Goal: Task Accomplishment & Management: Manage account settings

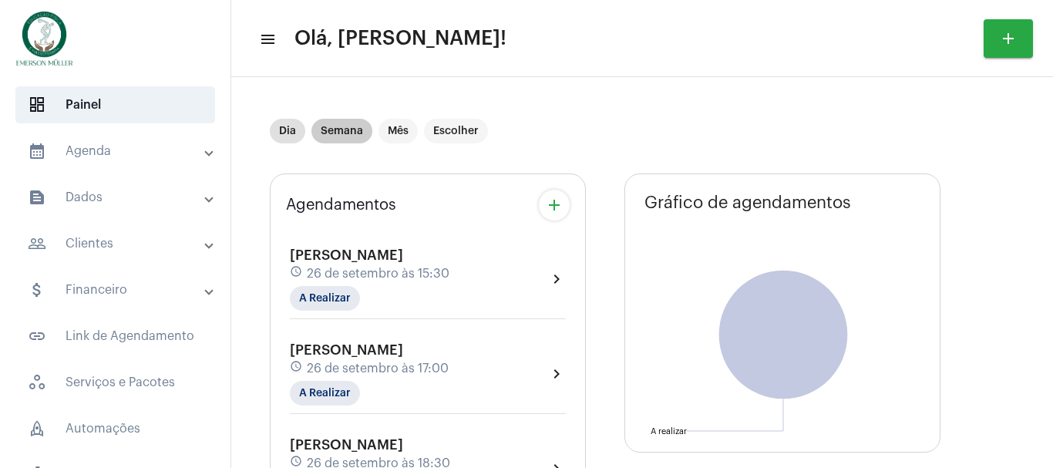
click at [341, 117] on div "Dia Semana Mês Escolher" at bounding box center [379, 131] width 224 height 31
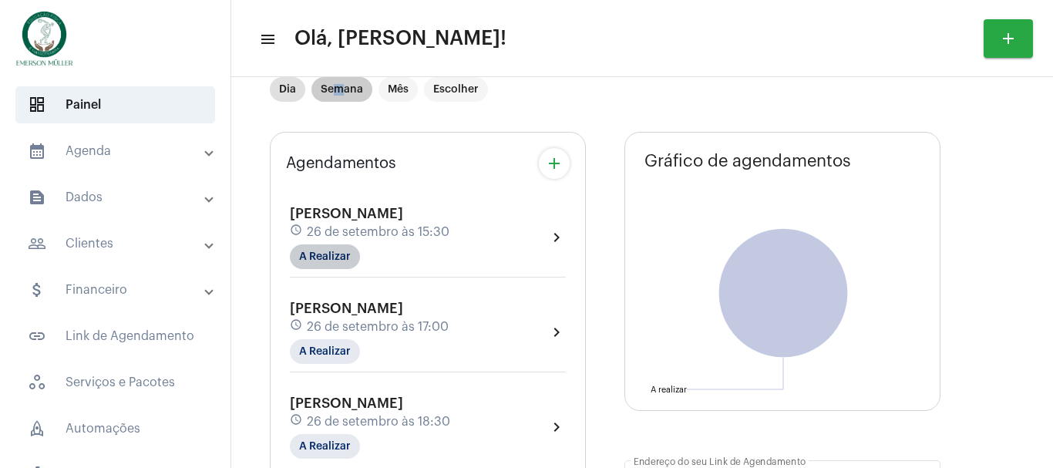
scroll to position [103, 0]
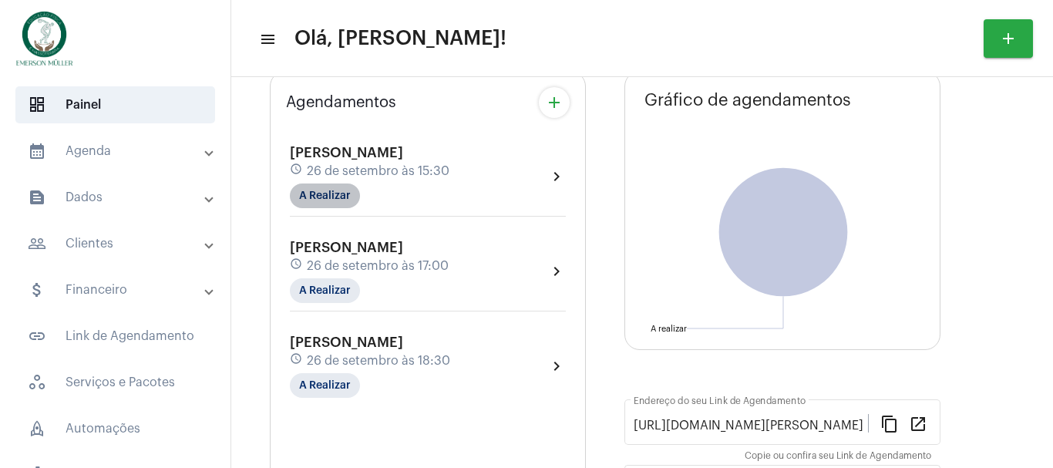
click at [334, 199] on mat-chip "A Realizar" at bounding box center [325, 196] width 70 height 25
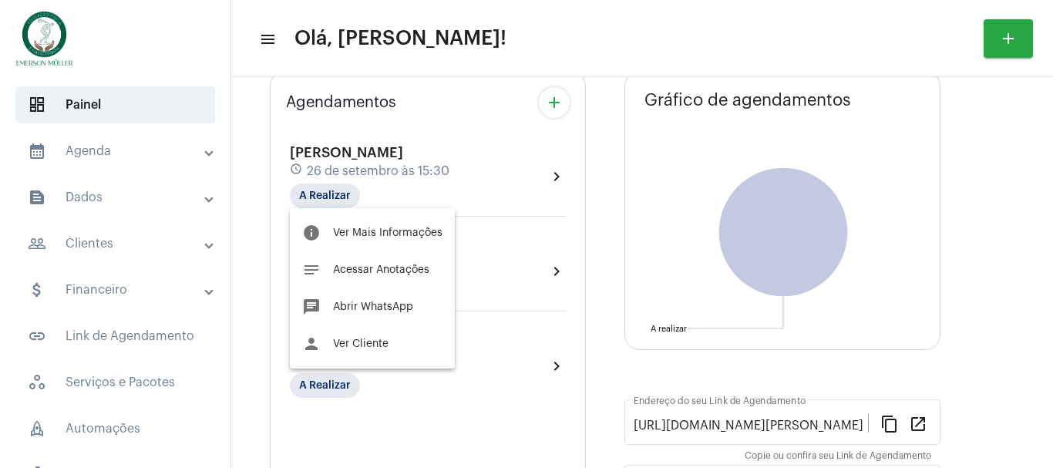
click at [92, 130] on div at bounding box center [526, 234] width 1053 height 468
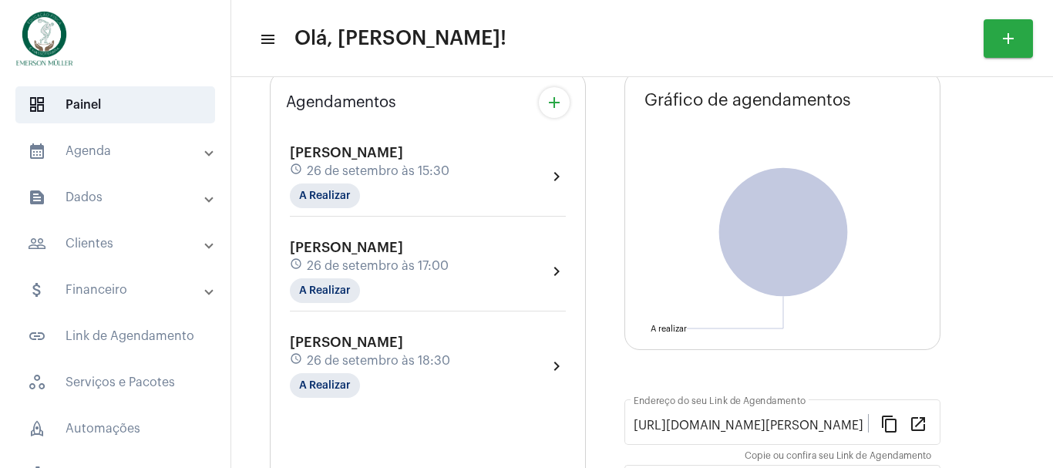
click at [92, 143] on mat-panel-title "calendar_month_outlined Agenda" at bounding box center [117, 151] width 178 height 19
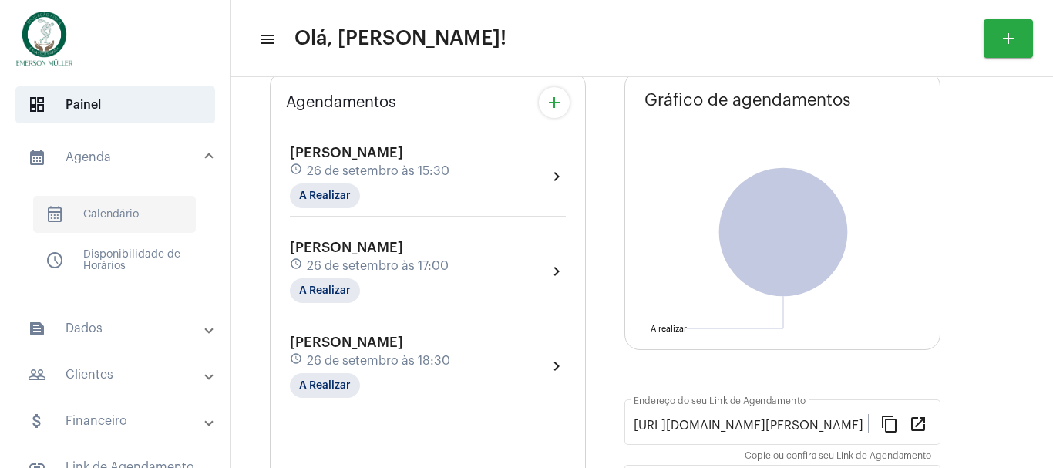
click at [96, 207] on span "calendar_month_outlined Calendário" at bounding box center [114, 214] width 163 height 37
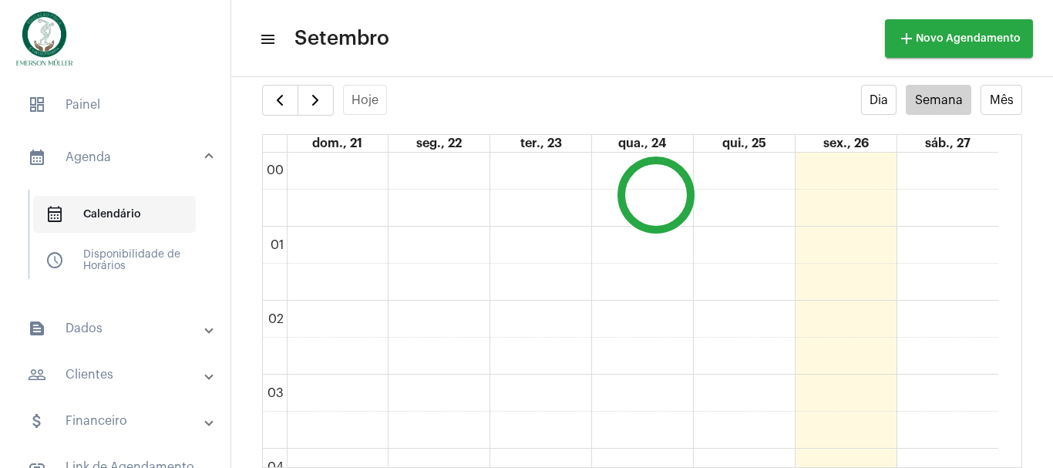
scroll to position [445, 0]
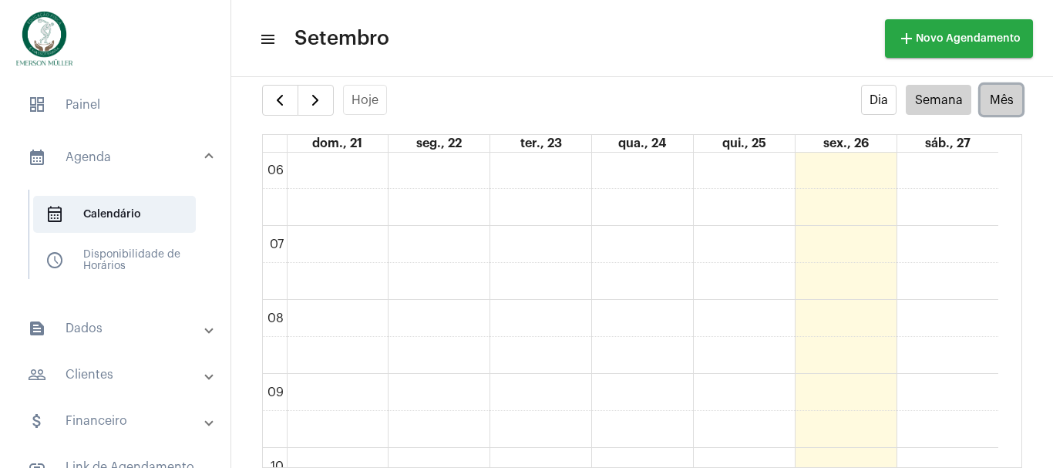
click at [983, 102] on button "Mês" at bounding box center [1002, 100] width 42 height 30
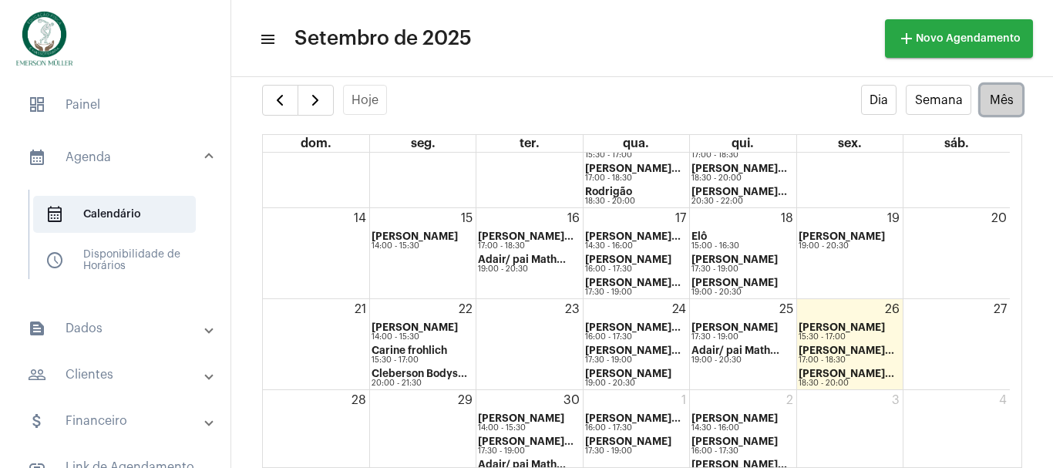
scroll to position [300, 0]
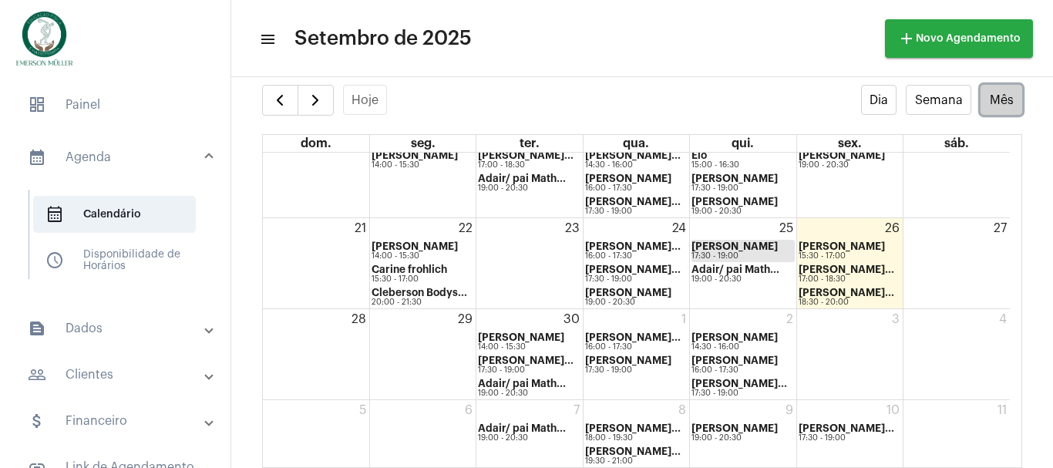
click at [714, 247] on strong "[PERSON_NAME]" at bounding box center [735, 246] width 86 height 10
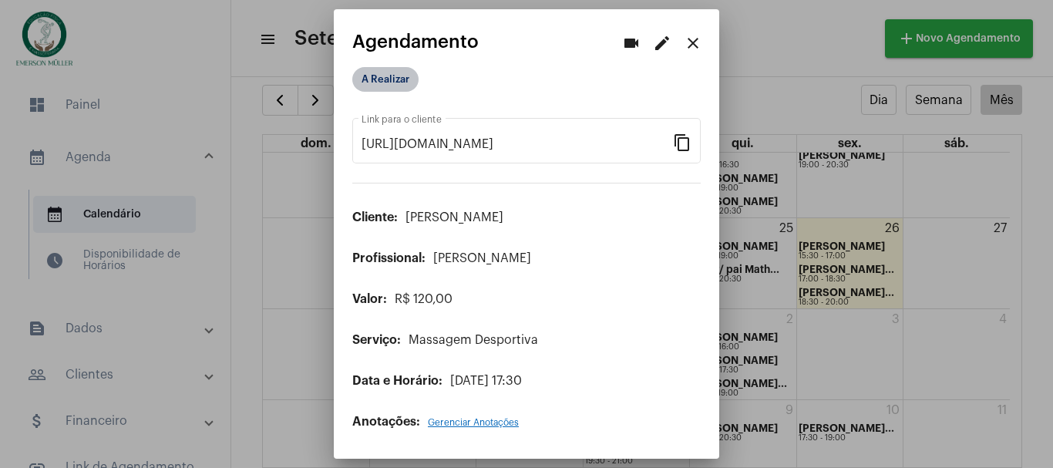
click at [390, 87] on mat-chip "A Realizar" at bounding box center [385, 79] width 66 height 25
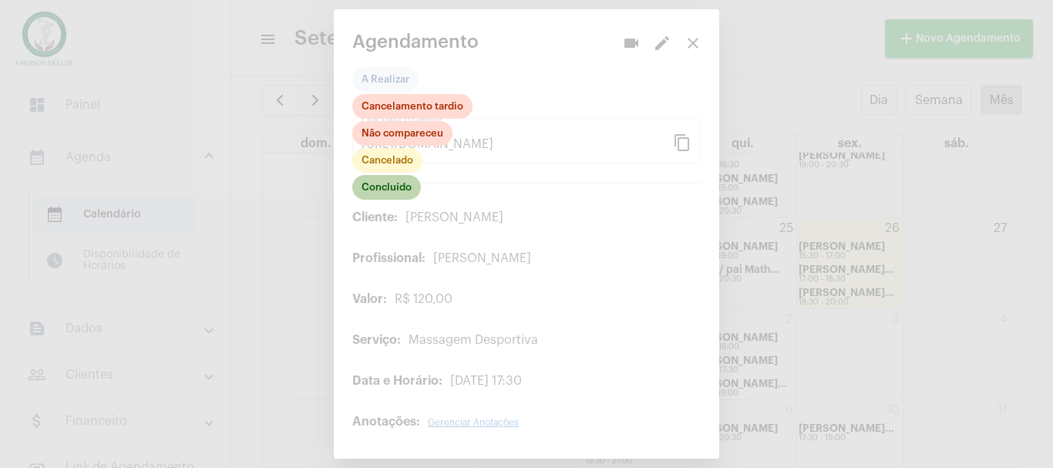
click at [406, 191] on mat-chip "Concluído" at bounding box center [386, 187] width 69 height 25
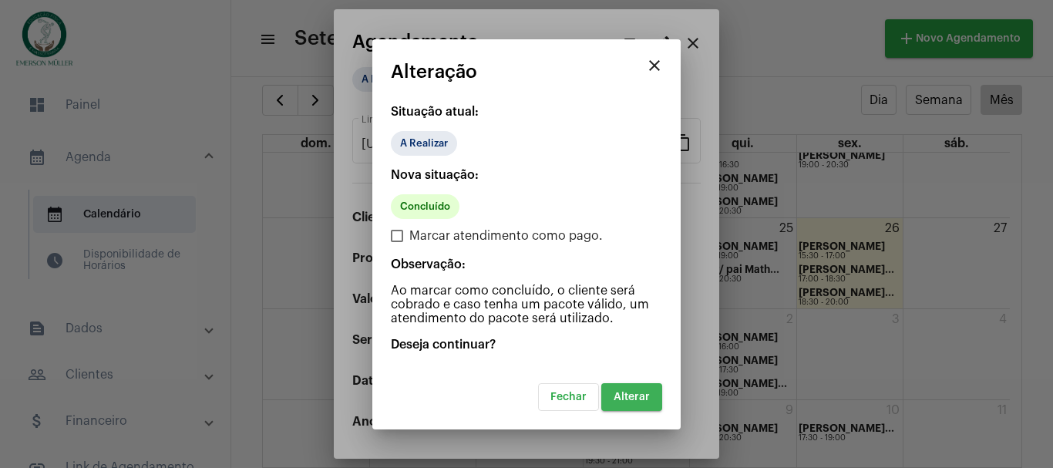
click at [636, 399] on span "Alterar" at bounding box center [632, 397] width 36 height 11
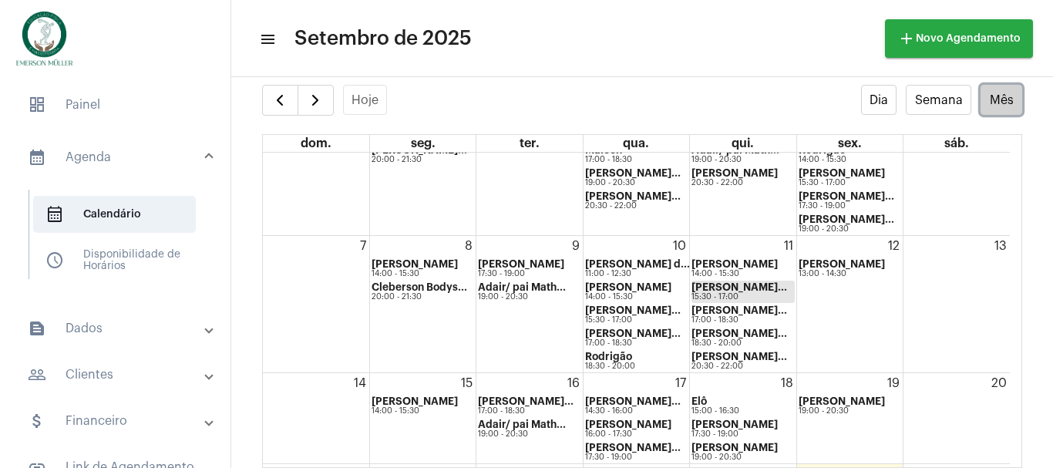
scroll to position [300, 0]
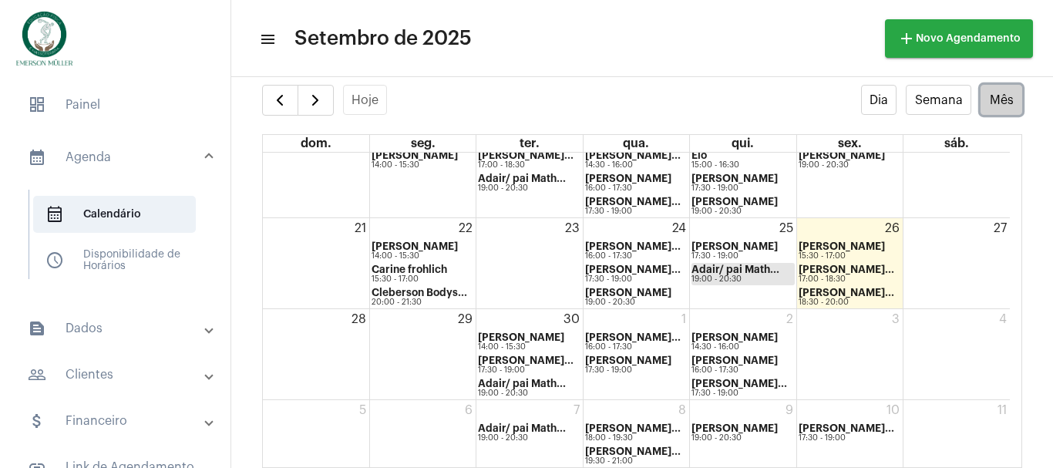
click at [713, 272] on div "Adair/ pai Math... 19:00 - 20:30" at bounding box center [736, 274] width 88 height 19
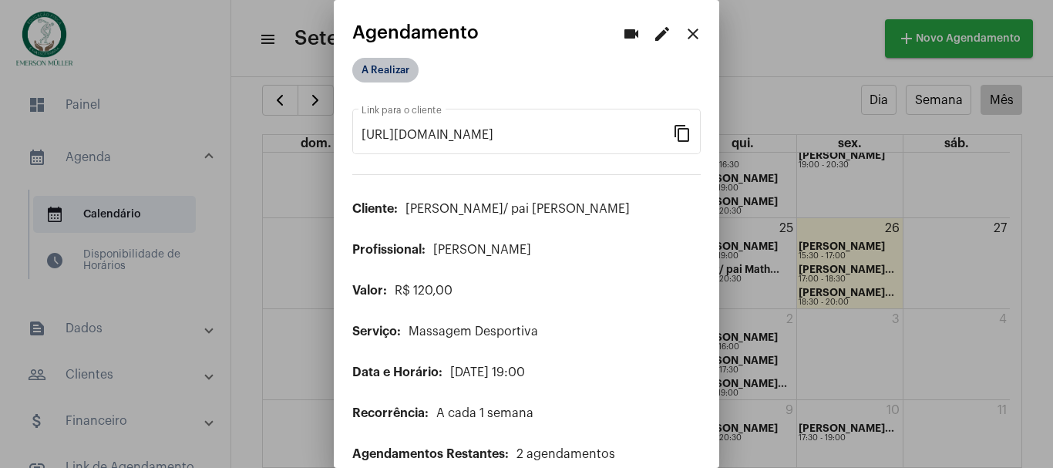
click at [393, 66] on mat-chip "A Realizar" at bounding box center [385, 70] width 66 height 25
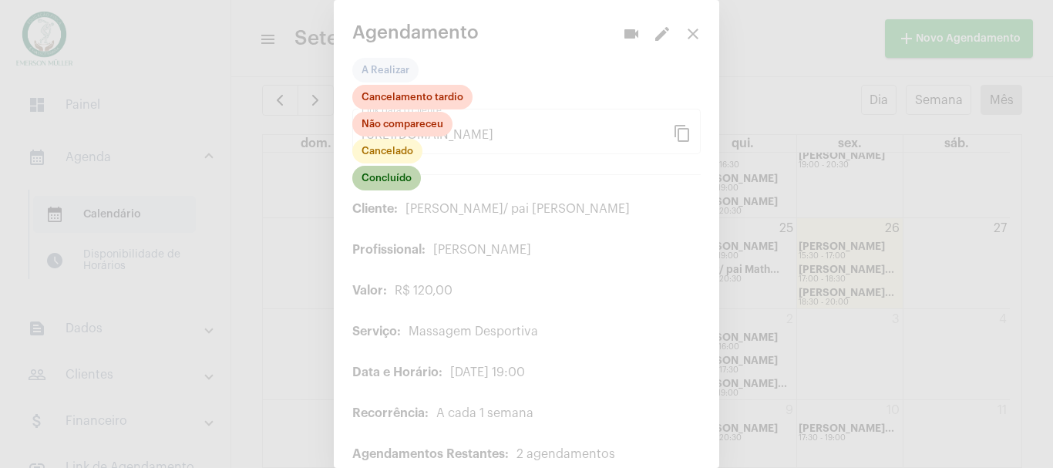
click at [382, 174] on mat-chip "Concluído" at bounding box center [386, 178] width 69 height 25
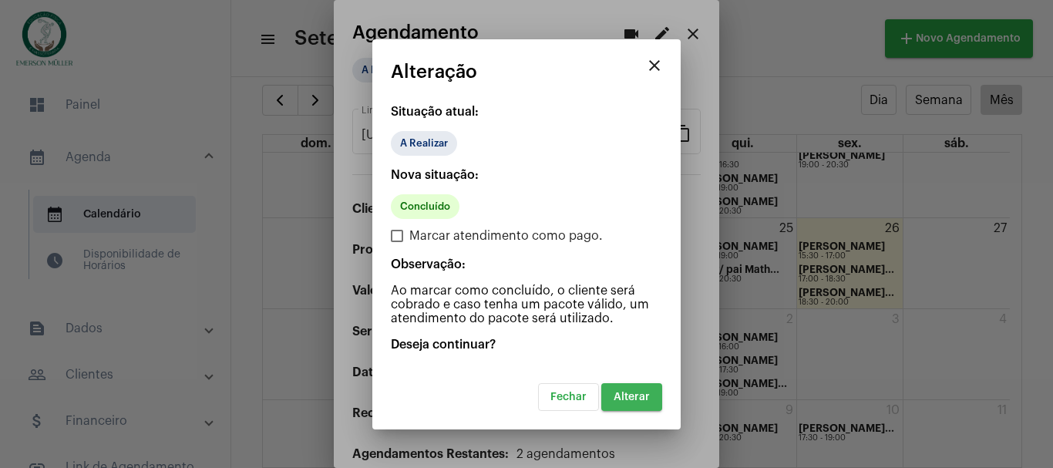
click at [634, 404] on button "Alterar" at bounding box center [632, 397] width 61 height 28
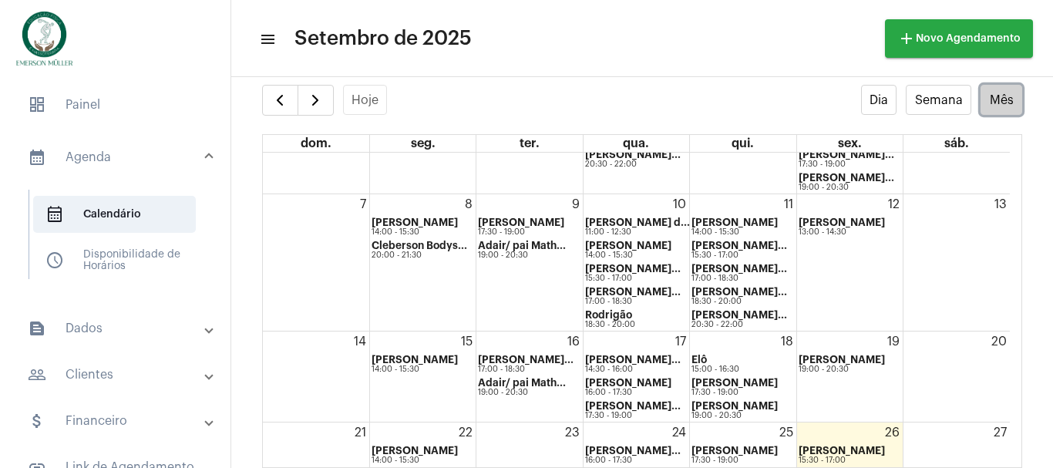
scroll to position [300, 0]
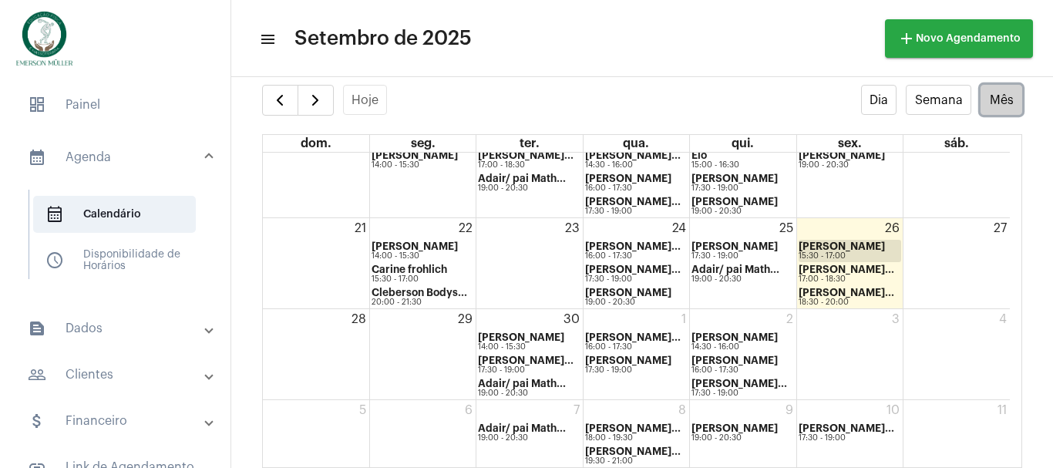
click at [834, 253] on div "15:30 - 17:00" at bounding box center [842, 256] width 86 height 8
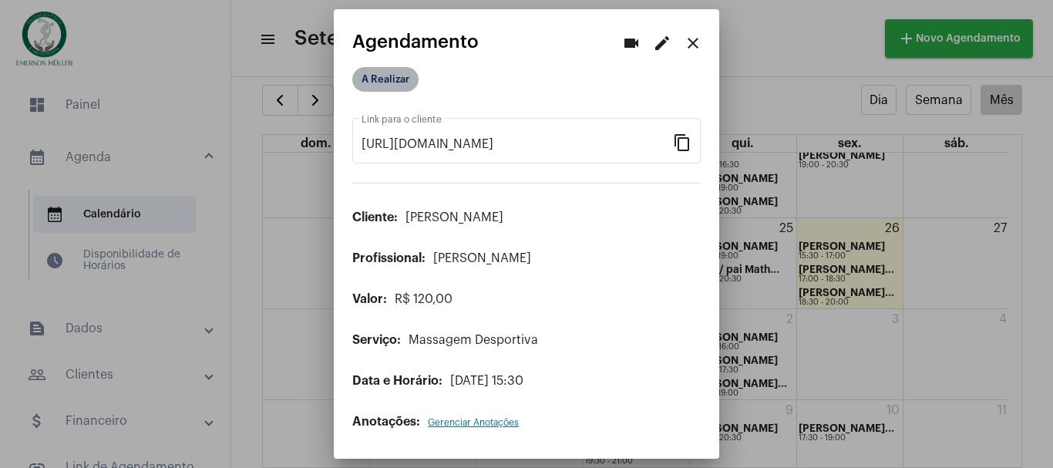
click at [393, 83] on mat-chip "A Realizar" at bounding box center [385, 79] width 66 height 25
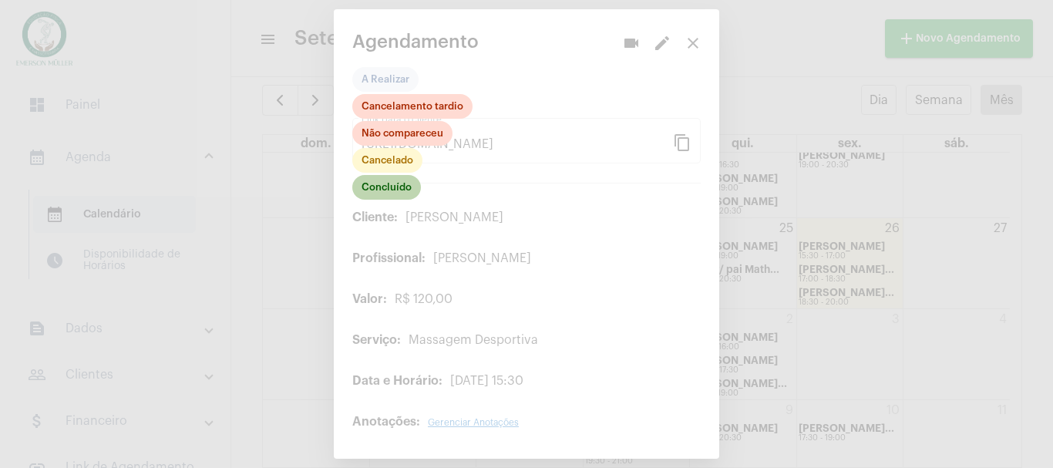
click at [393, 191] on mat-chip "Concluído" at bounding box center [386, 187] width 69 height 25
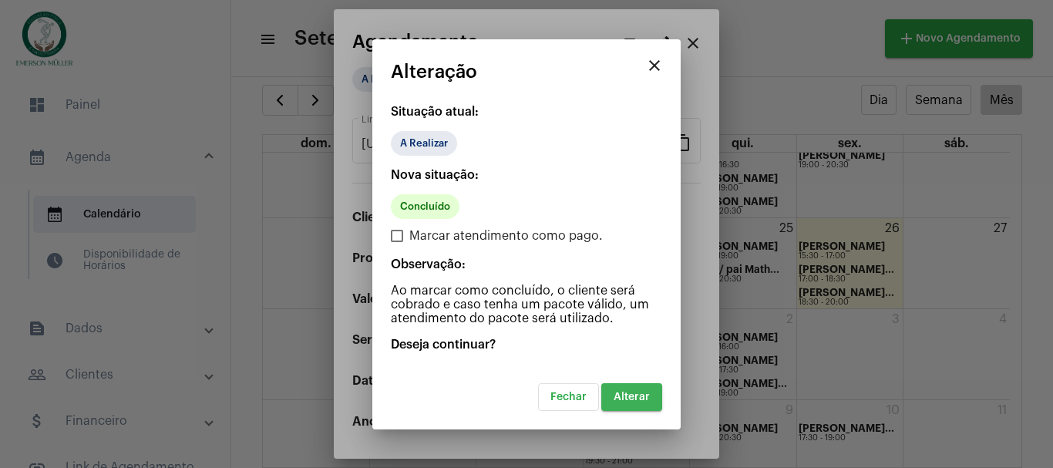
drag, startPoint x: 636, startPoint y: 396, endPoint x: 634, endPoint y: 385, distance: 11.0
click at [639, 396] on span "Alterar" at bounding box center [632, 397] width 36 height 11
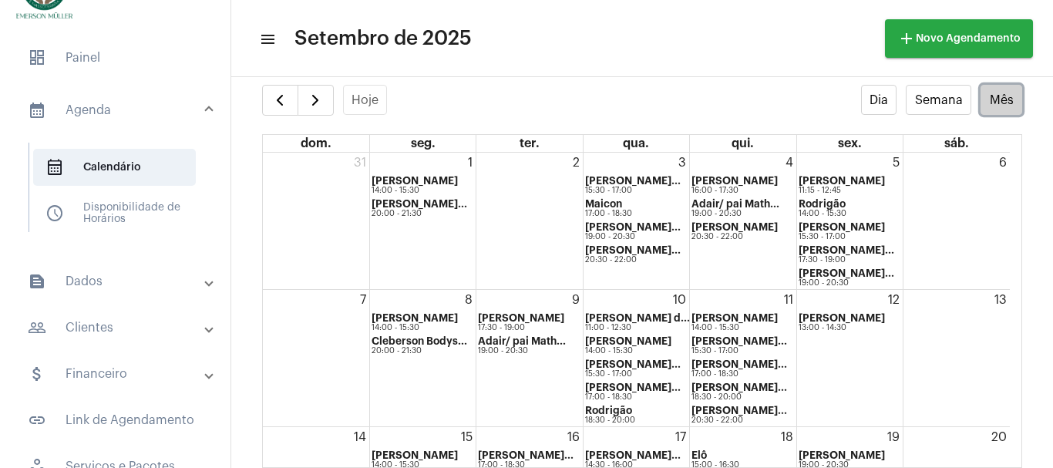
scroll to position [103, 0]
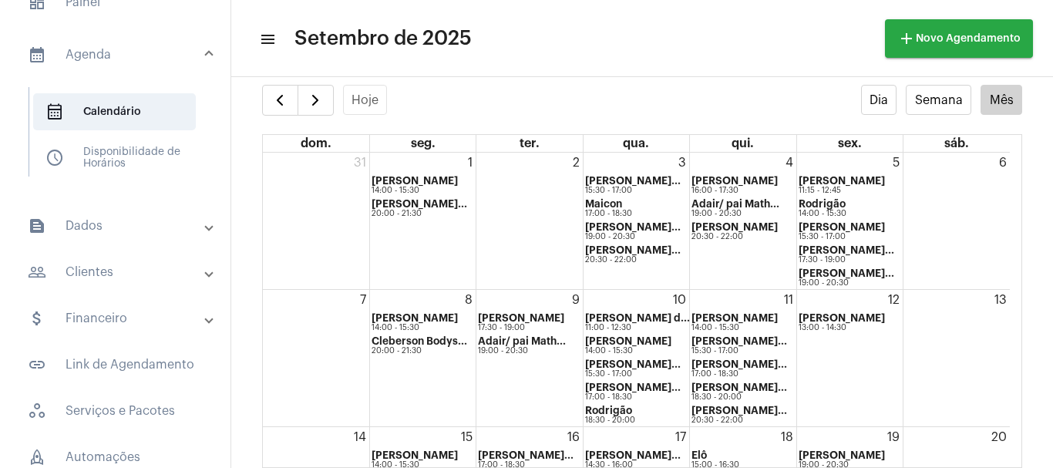
click at [99, 322] on mat-panel-title "attach_money Financeiro" at bounding box center [117, 318] width 178 height 19
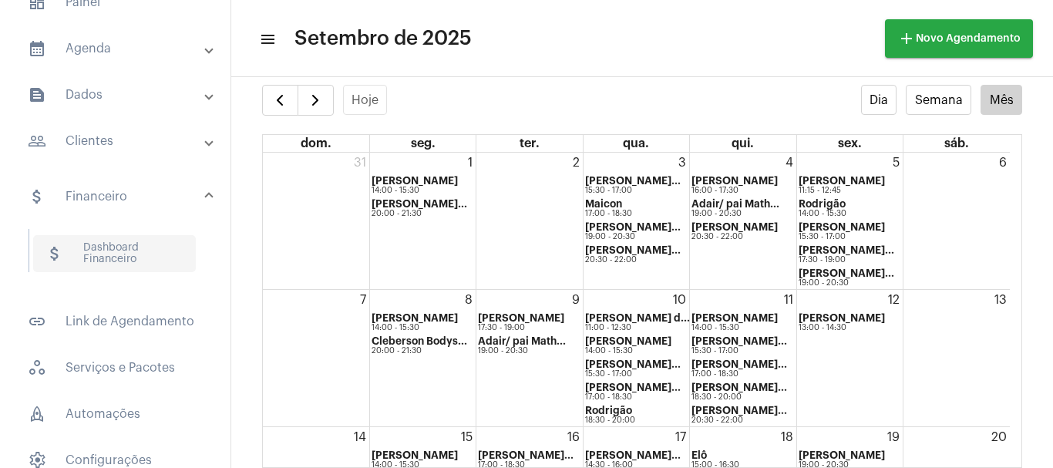
click at [103, 261] on span "attach_money Dashboard Financeiro" at bounding box center [114, 253] width 163 height 37
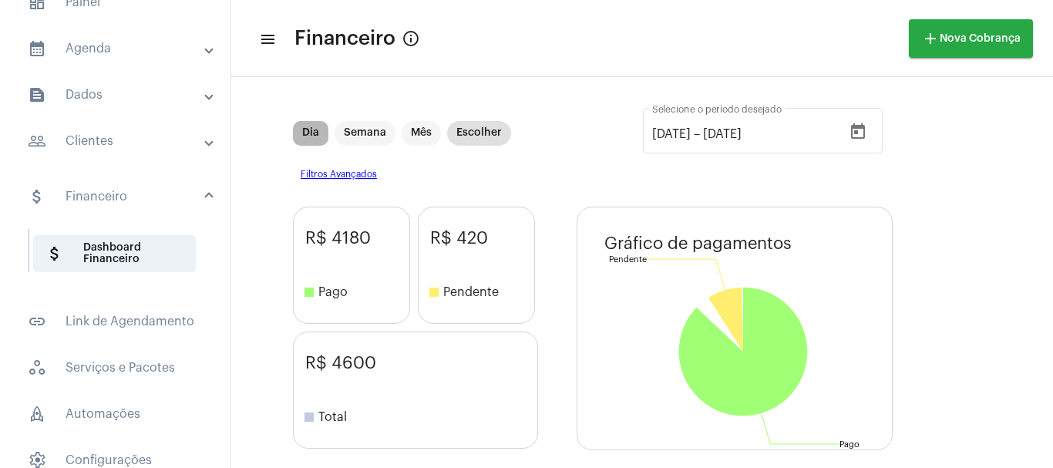
click at [312, 139] on mat-chip "Dia" at bounding box center [310, 133] width 35 height 25
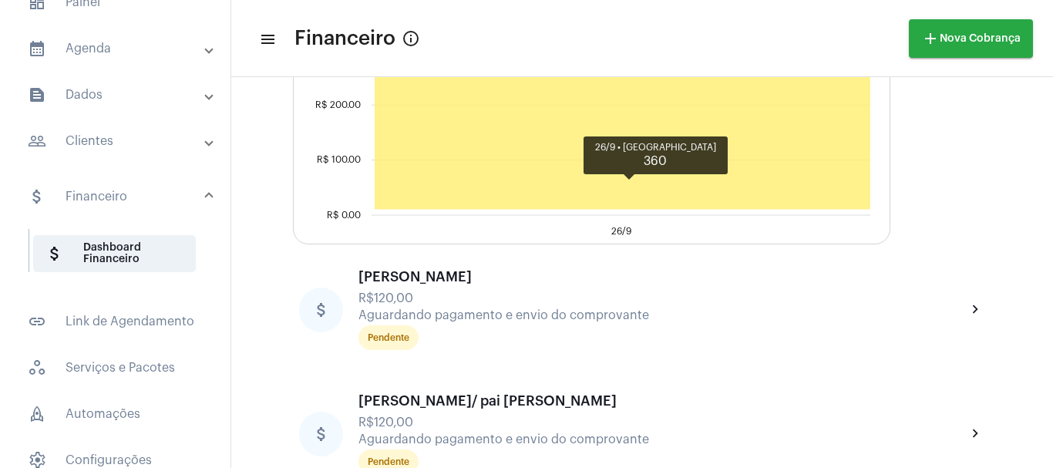
scroll to position [643, 0]
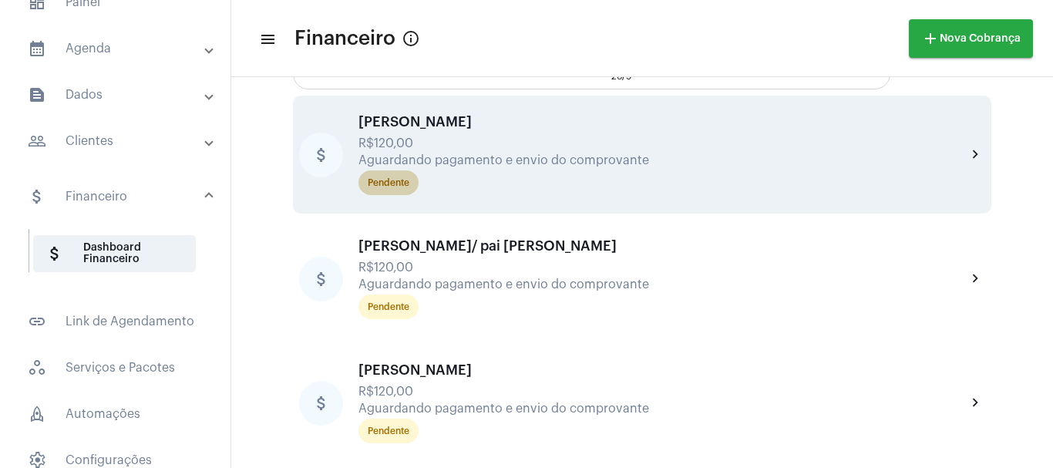
click at [380, 186] on div "Pendente" at bounding box center [389, 183] width 42 height 10
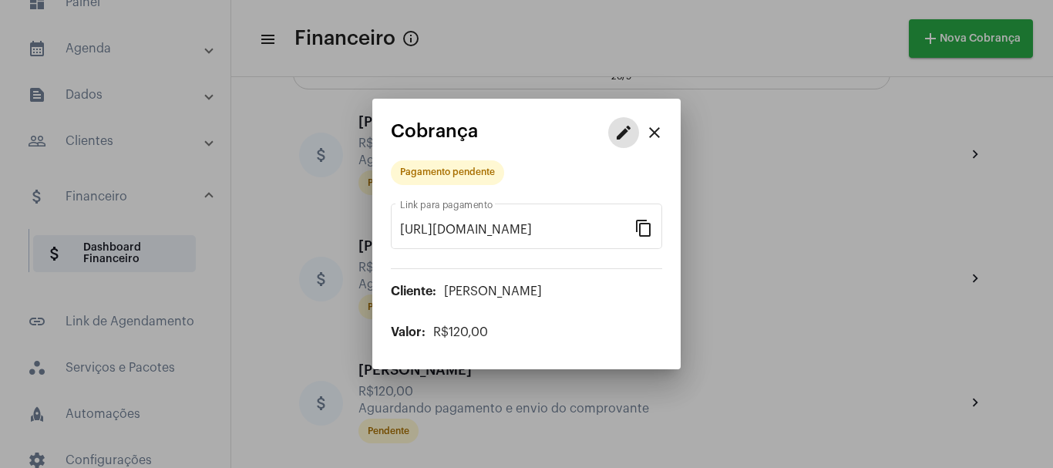
click at [619, 136] on mat-icon "edit" at bounding box center [624, 132] width 19 height 19
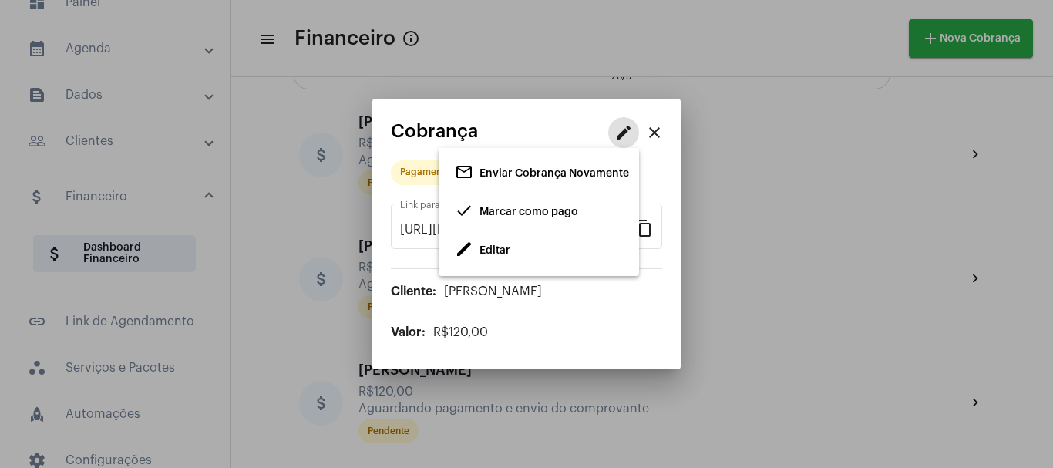
click at [492, 251] on span "edit Editar" at bounding box center [483, 251] width 56 height 28
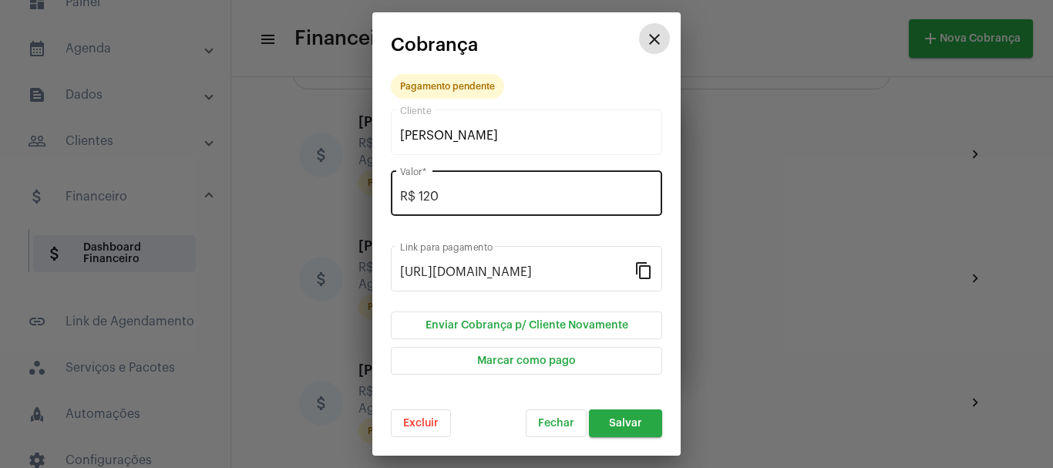
click at [451, 197] on input "R$ 120" at bounding box center [526, 197] width 253 height 14
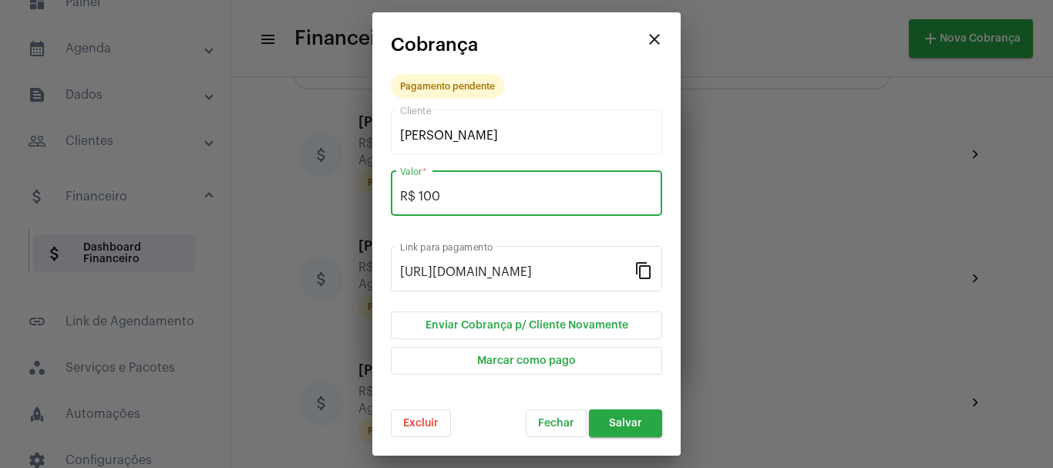
type input "R$ 100"
click at [612, 422] on span "Salvar" at bounding box center [625, 423] width 33 height 11
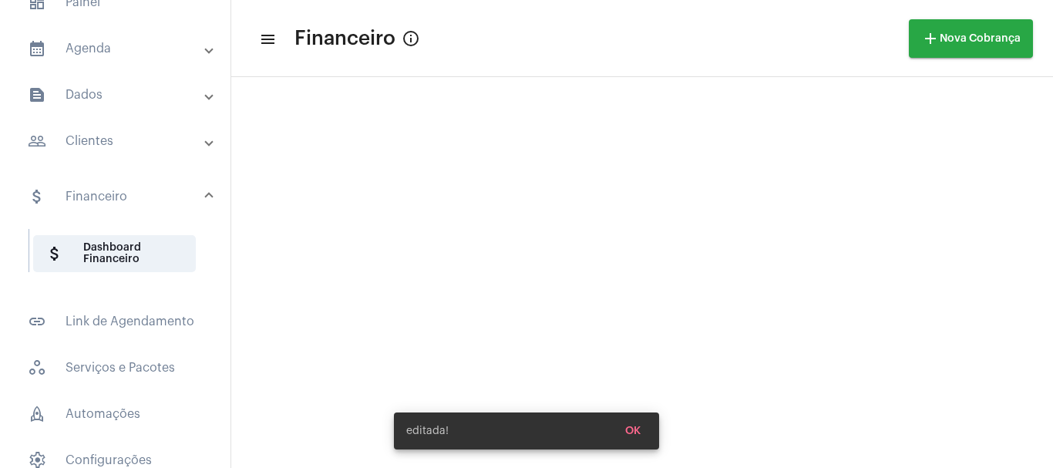
scroll to position [643, 0]
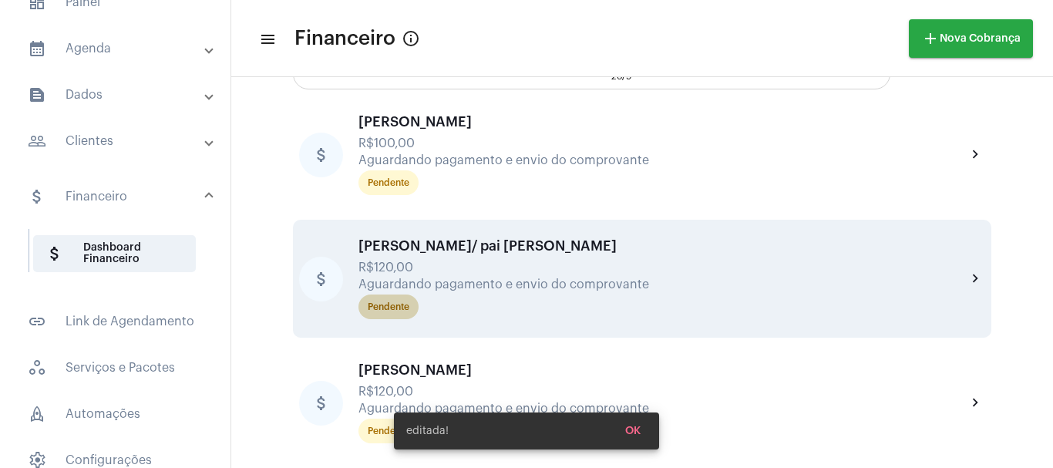
click at [396, 320] on div "Pendente" at bounding box center [663, 307] width 615 height 31
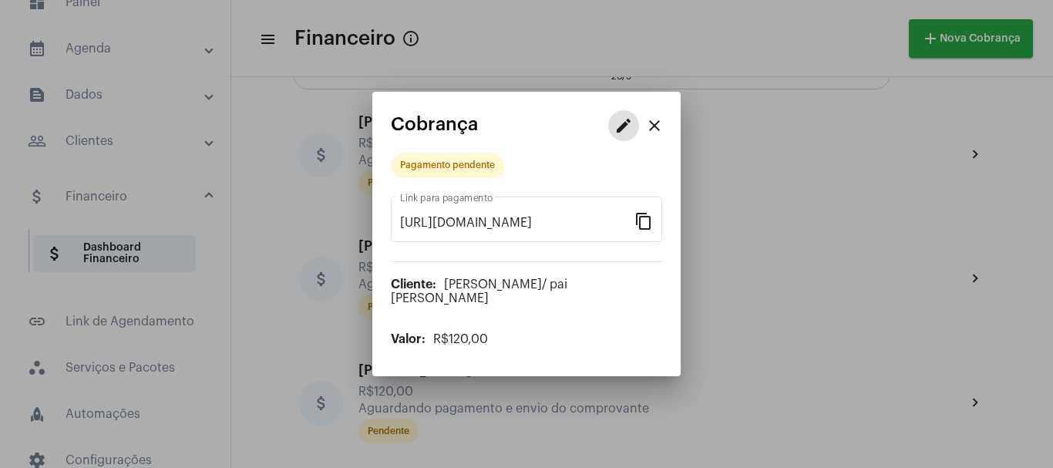
click at [633, 130] on button "edit" at bounding box center [623, 125] width 31 height 31
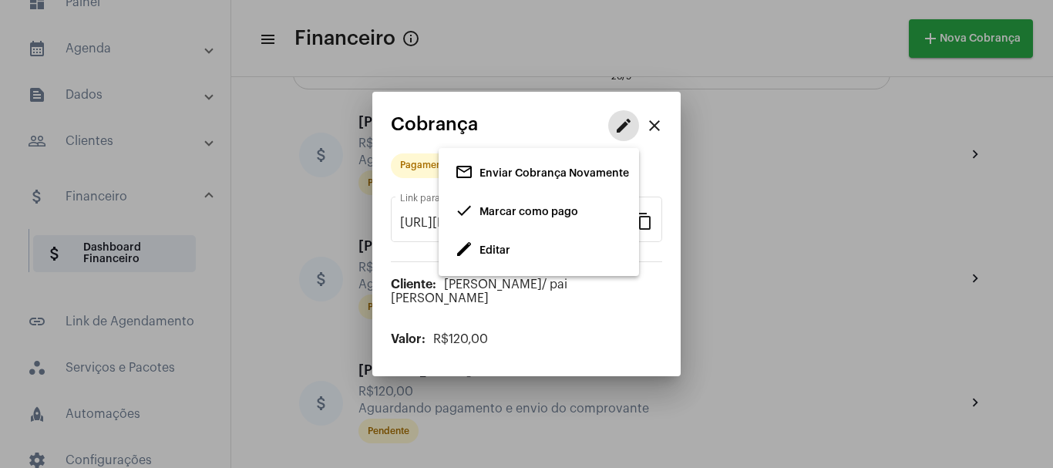
click at [486, 244] on span "edit Editar" at bounding box center [483, 251] width 56 height 28
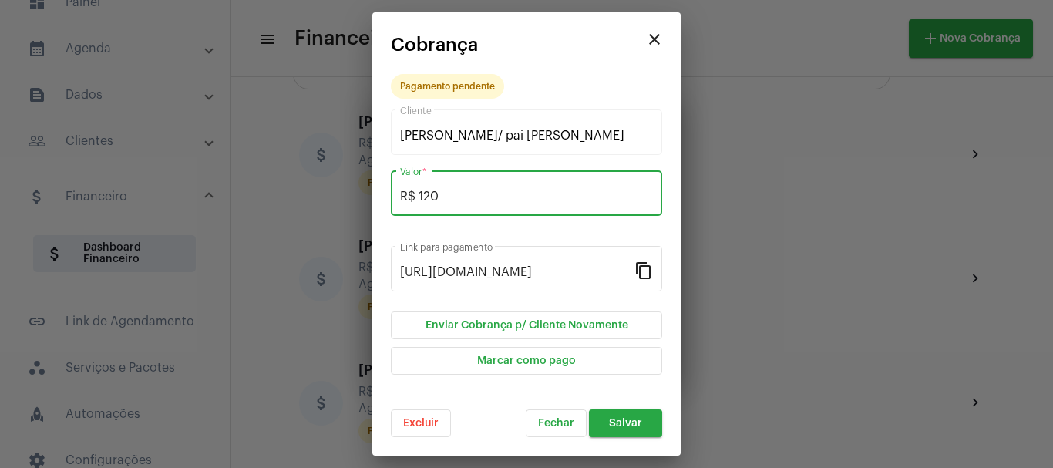
click at [450, 196] on input "R$ 120" at bounding box center [526, 197] width 253 height 14
type input "R$ 100"
click at [635, 424] on span "Salvar" at bounding box center [625, 423] width 33 height 11
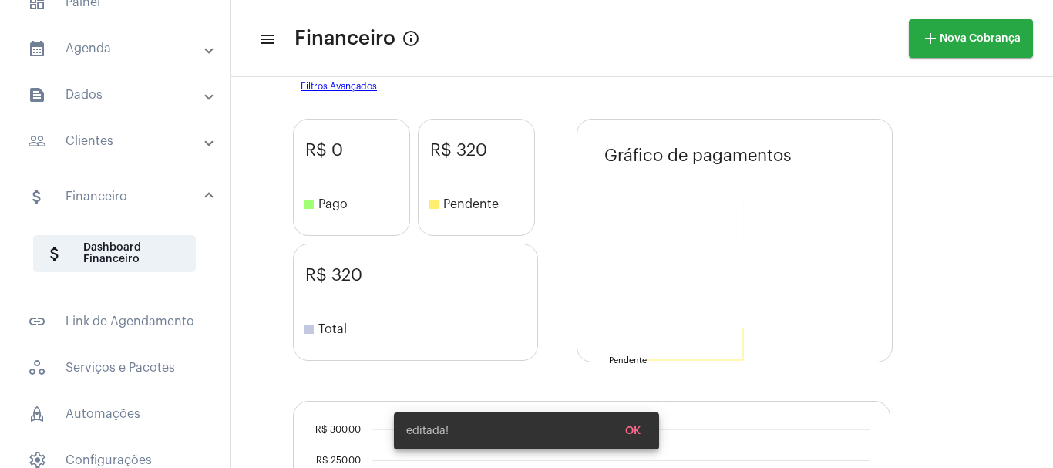
scroll to position [643, 0]
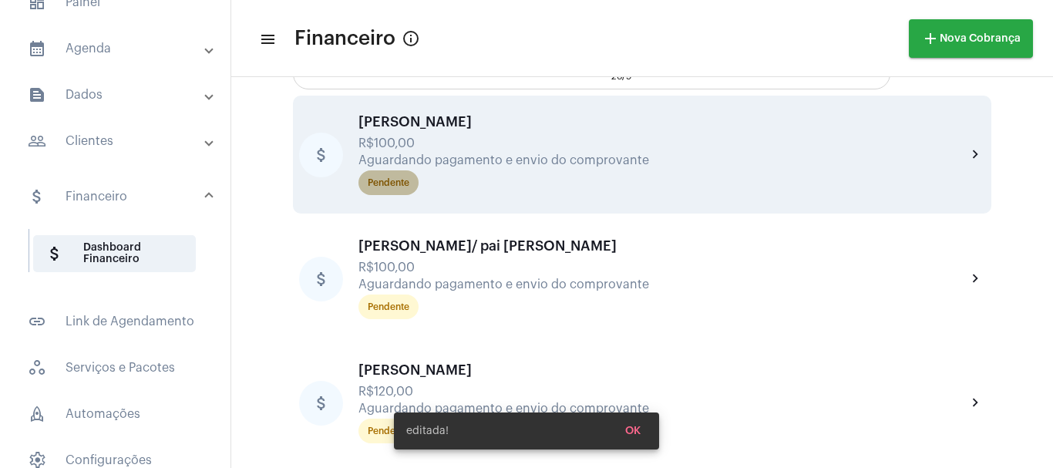
click at [382, 186] on div "Pendente" at bounding box center [389, 183] width 42 height 10
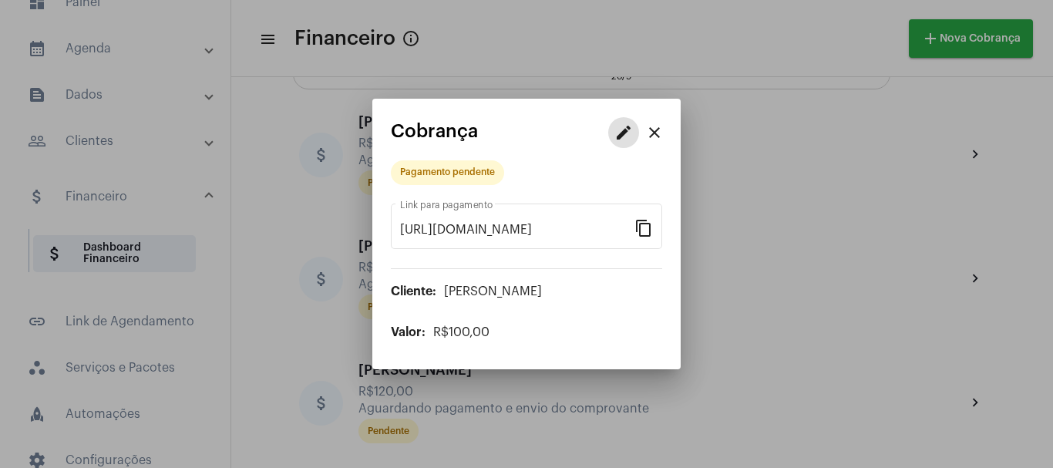
click at [615, 139] on mat-icon "edit" at bounding box center [624, 132] width 19 height 19
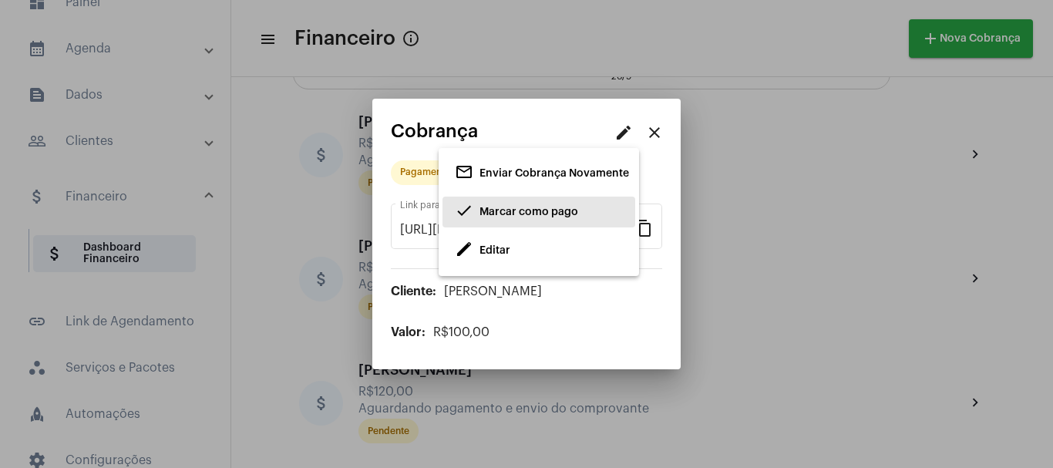
click at [503, 209] on span "Marcar como pago" at bounding box center [529, 212] width 99 height 11
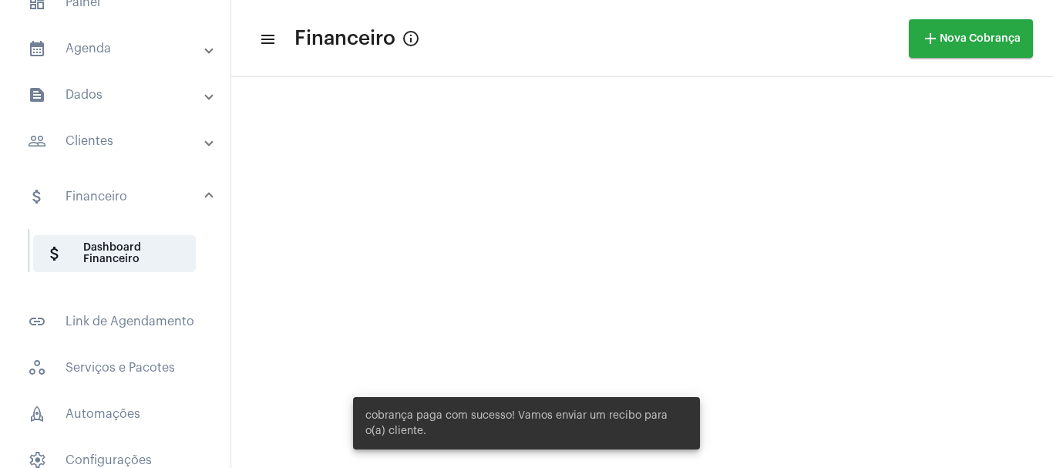
scroll to position [643, 0]
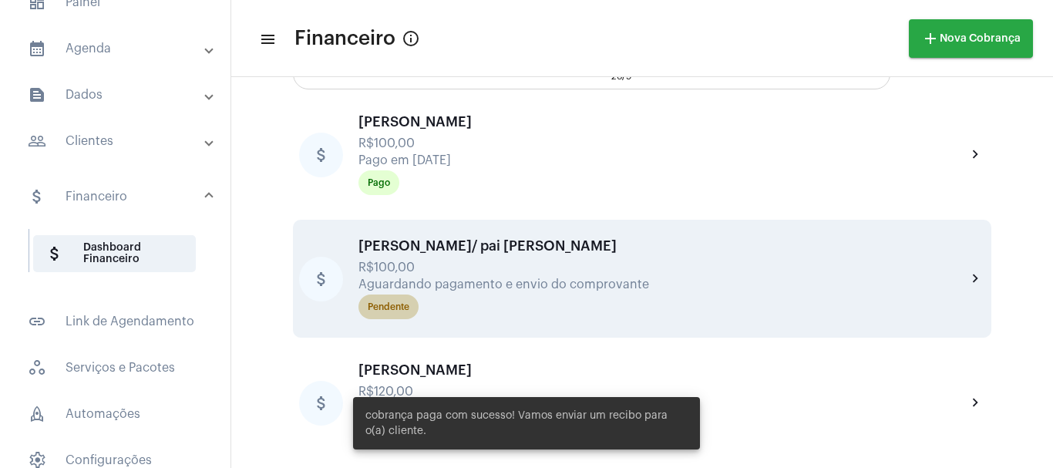
click at [416, 300] on mat-chip "Pendente" at bounding box center [389, 307] width 60 height 25
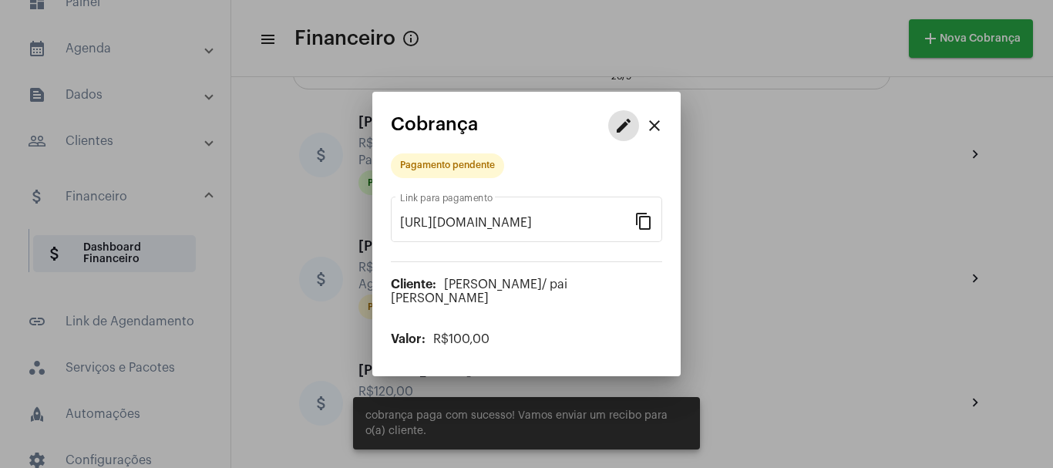
click at [622, 135] on mat-icon "edit" at bounding box center [624, 125] width 19 height 19
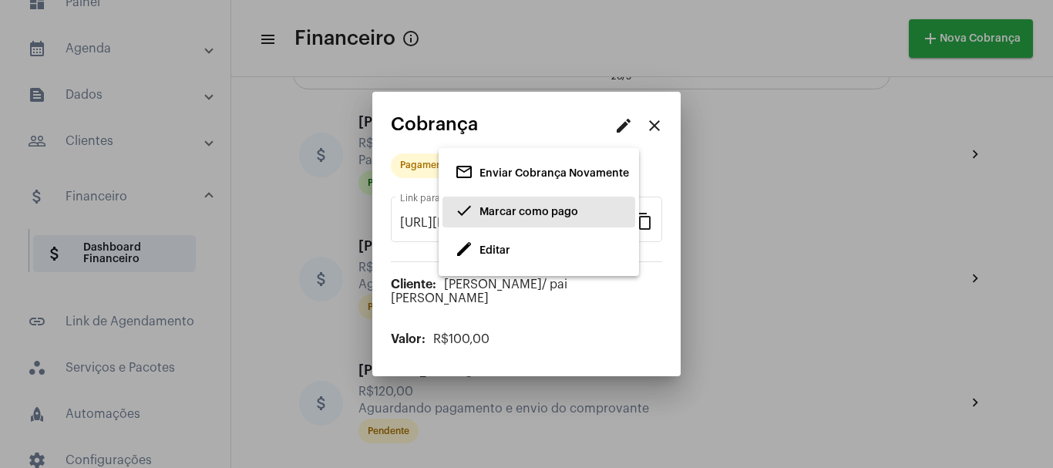
click at [490, 214] on span "Marcar como pago" at bounding box center [529, 212] width 99 height 11
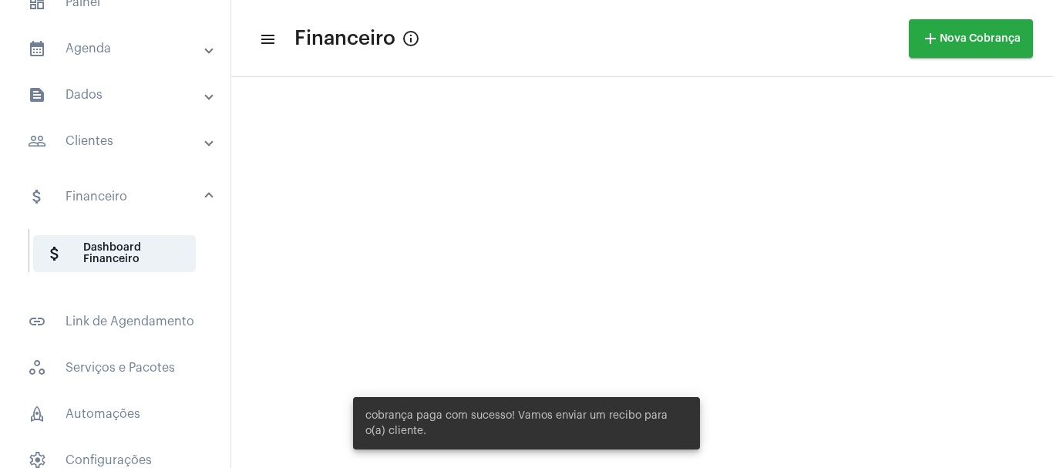
scroll to position [643, 0]
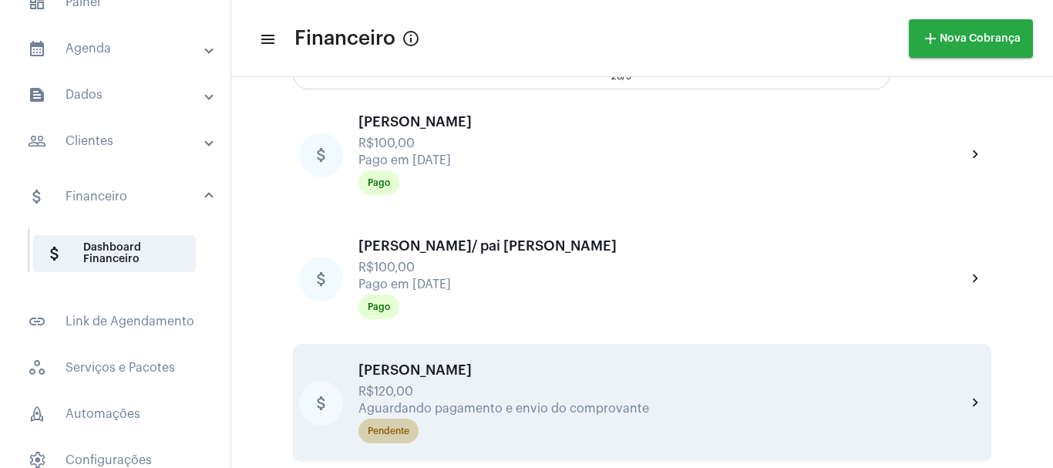
click at [389, 430] on div "Pendente" at bounding box center [389, 431] width 42 height 10
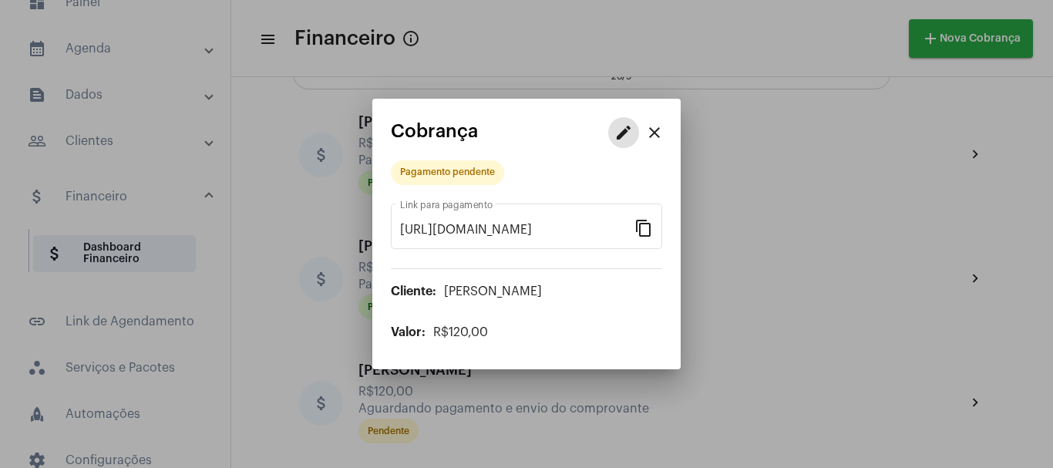
click at [625, 137] on mat-icon "edit" at bounding box center [624, 132] width 19 height 19
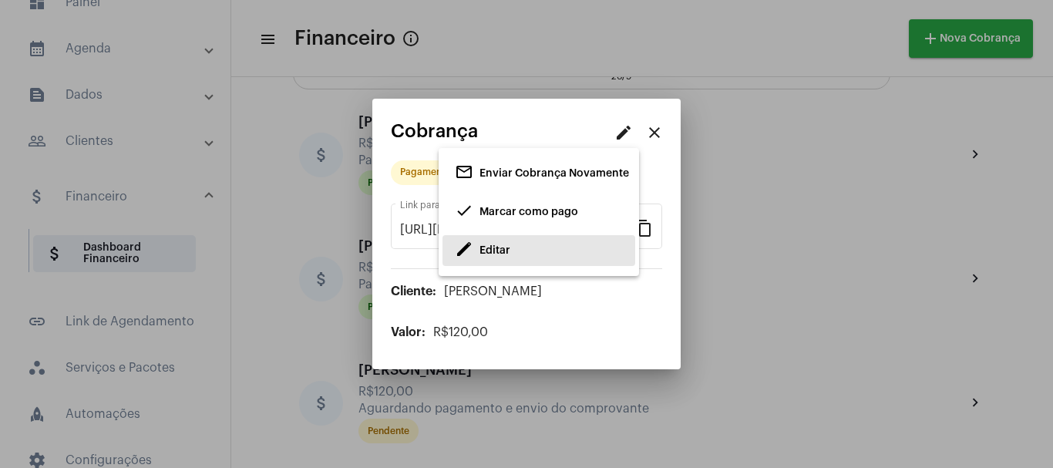
click at [499, 255] on span "Editar" at bounding box center [495, 250] width 31 height 11
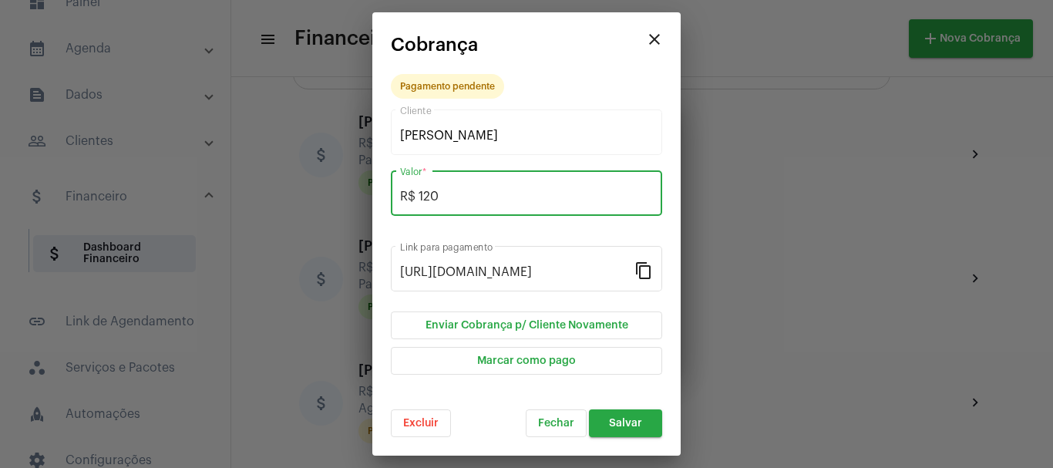
click at [449, 198] on input "R$ 120" at bounding box center [526, 197] width 253 height 14
type input "R$ 12"
click at [656, 36] on mat-icon "close" at bounding box center [655, 39] width 19 height 19
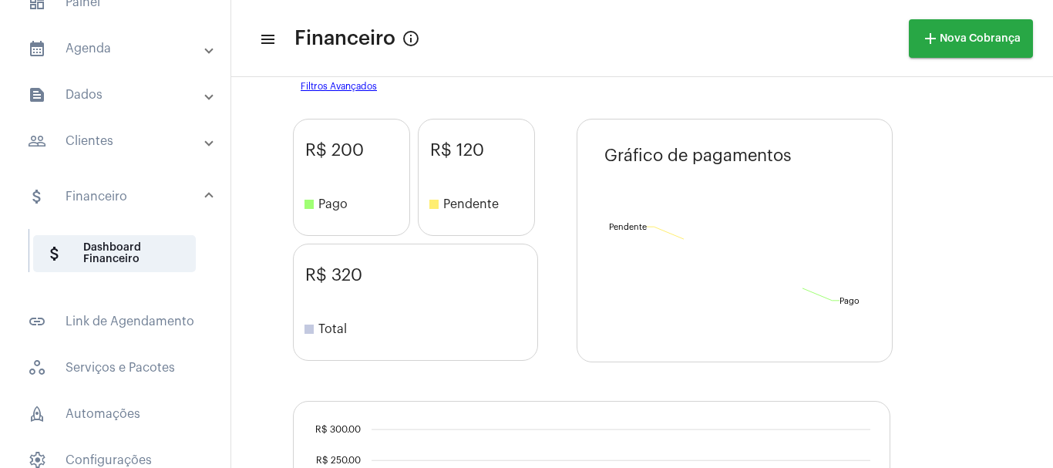
scroll to position [643, 0]
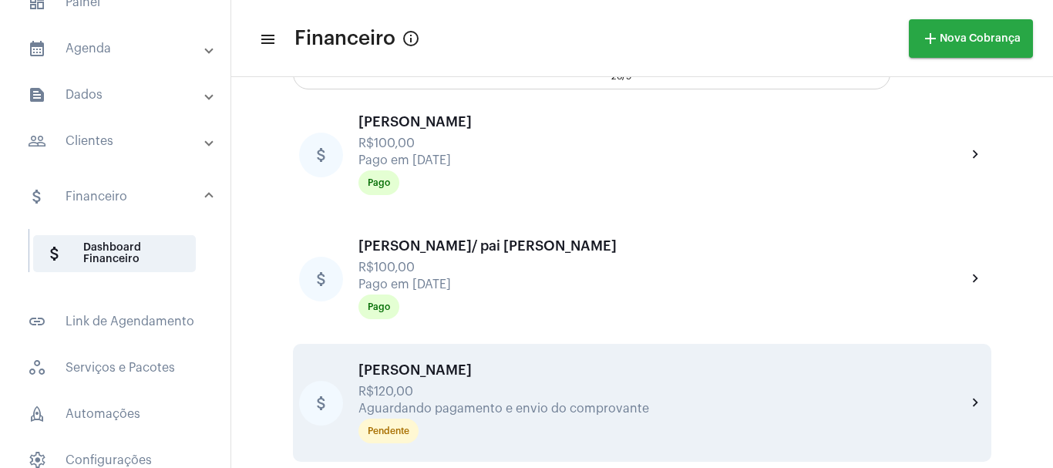
click at [399, 373] on div "[PERSON_NAME]" at bounding box center [663, 369] width 608 height 15
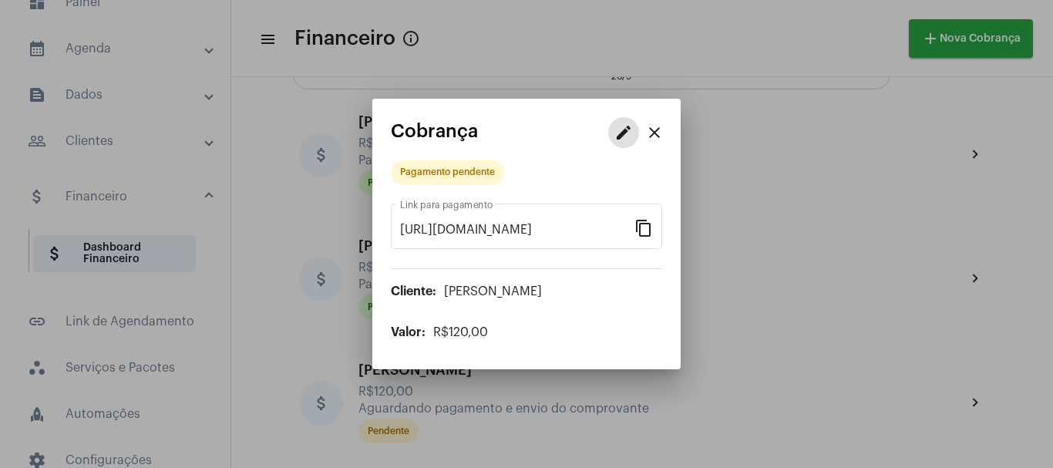
click at [618, 128] on mat-icon "edit" at bounding box center [624, 132] width 19 height 19
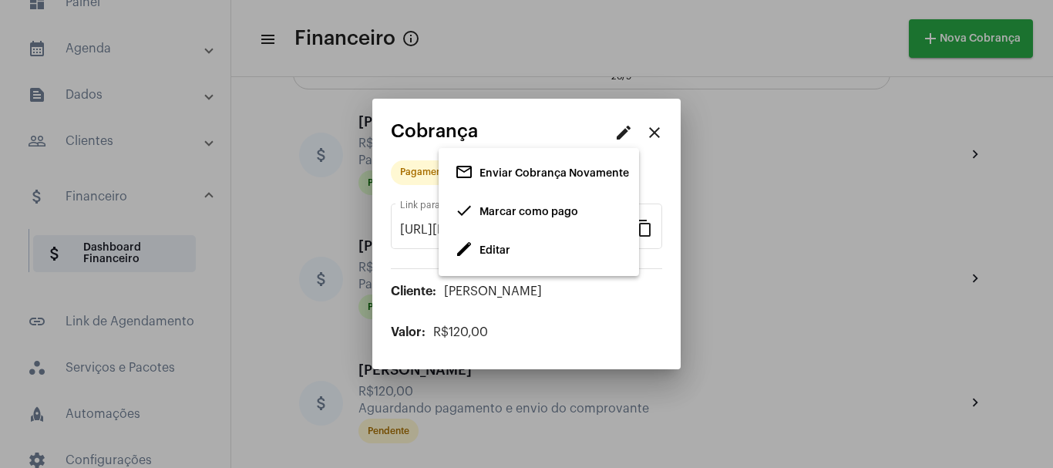
click at [260, 210] on div at bounding box center [526, 234] width 1053 height 468
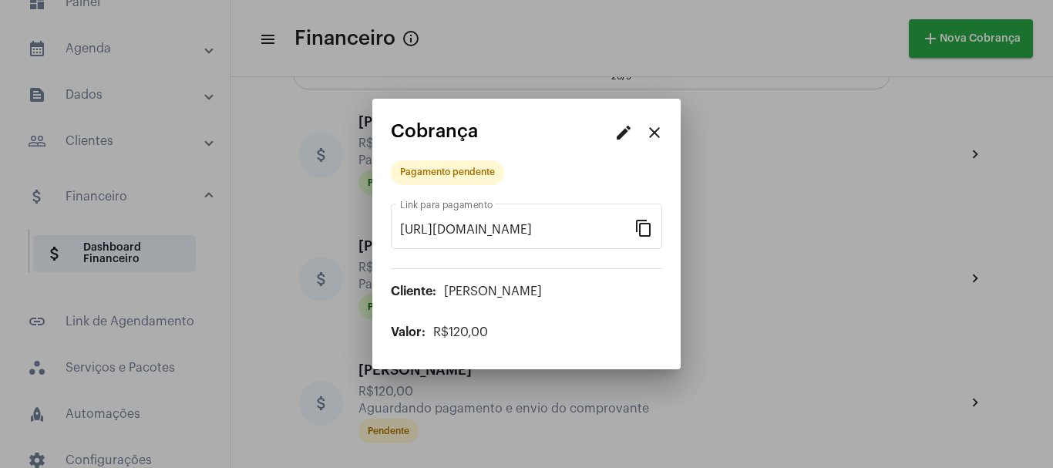
click at [87, 144] on div at bounding box center [526, 234] width 1053 height 468
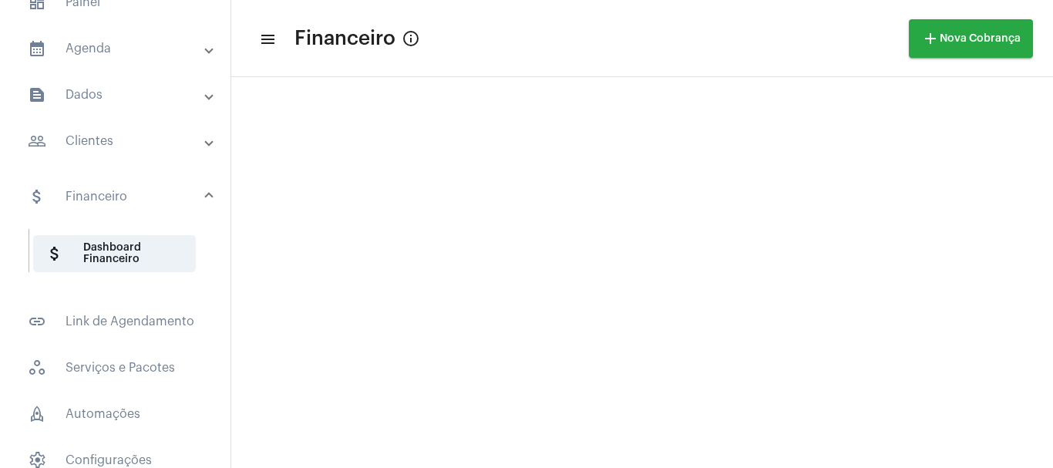
scroll to position [643, 0]
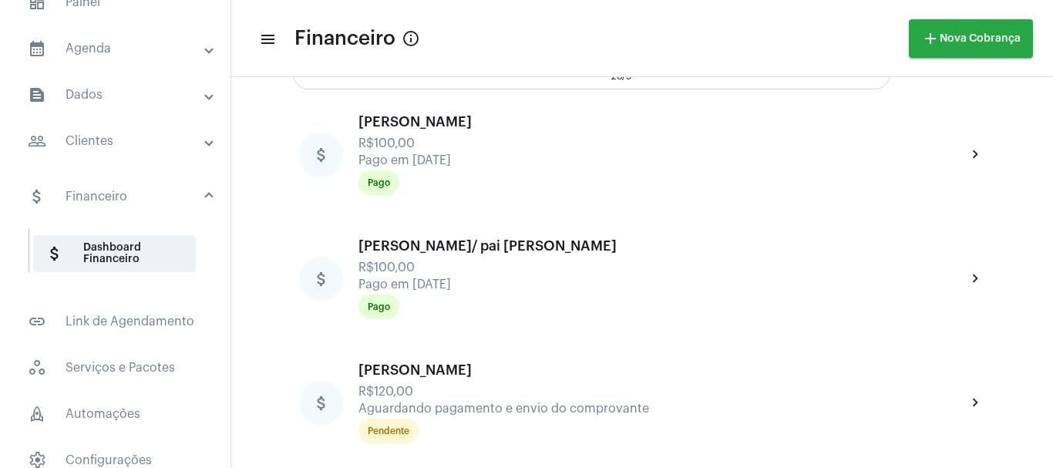
click at [87, 144] on mat-panel-title "people_outline Clientes" at bounding box center [117, 141] width 178 height 19
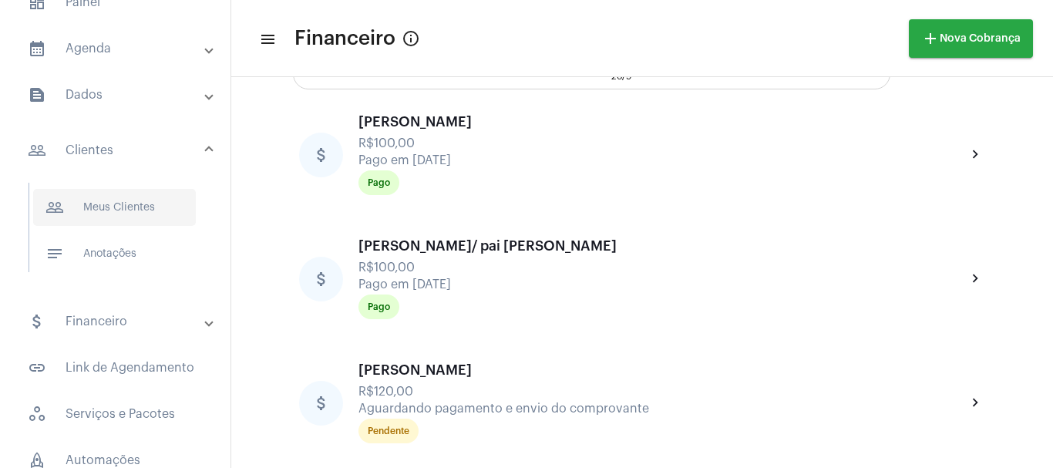
click at [118, 207] on span "people_outline Meus Clientes" at bounding box center [114, 207] width 163 height 37
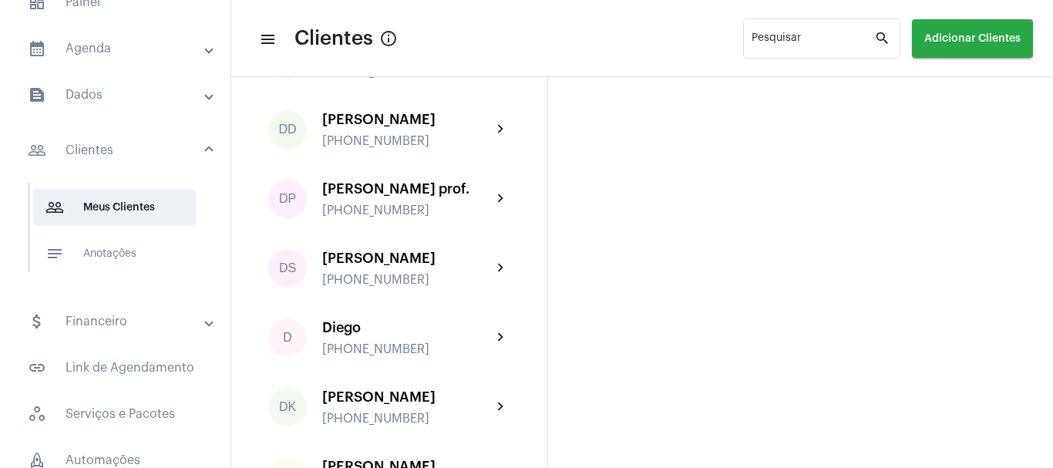
scroll to position [2211, 0]
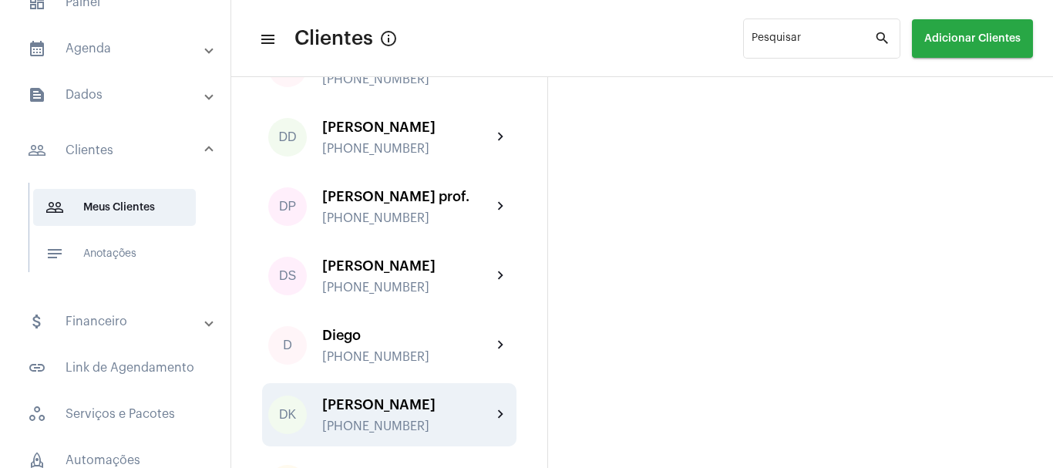
click at [368, 397] on div "[PERSON_NAME]" at bounding box center [407, 404] width 170 height 15
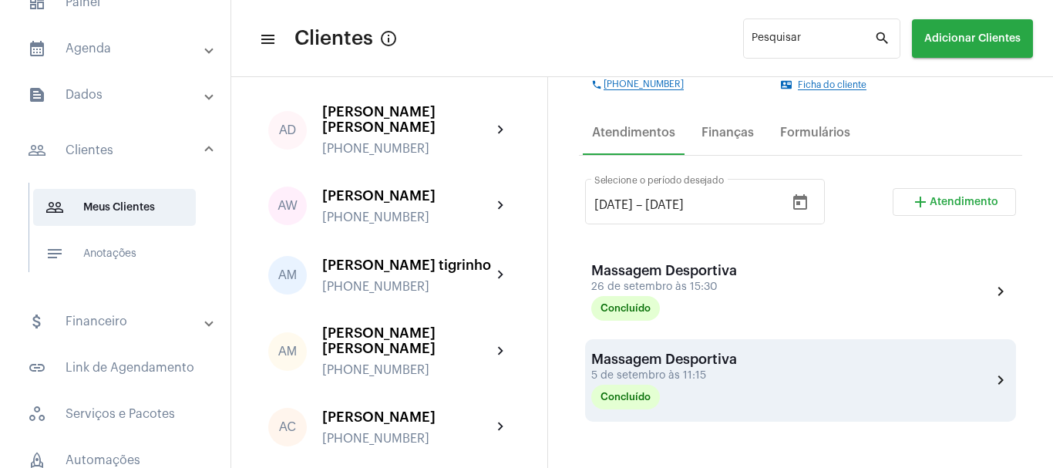
scroll to position [257, 0]
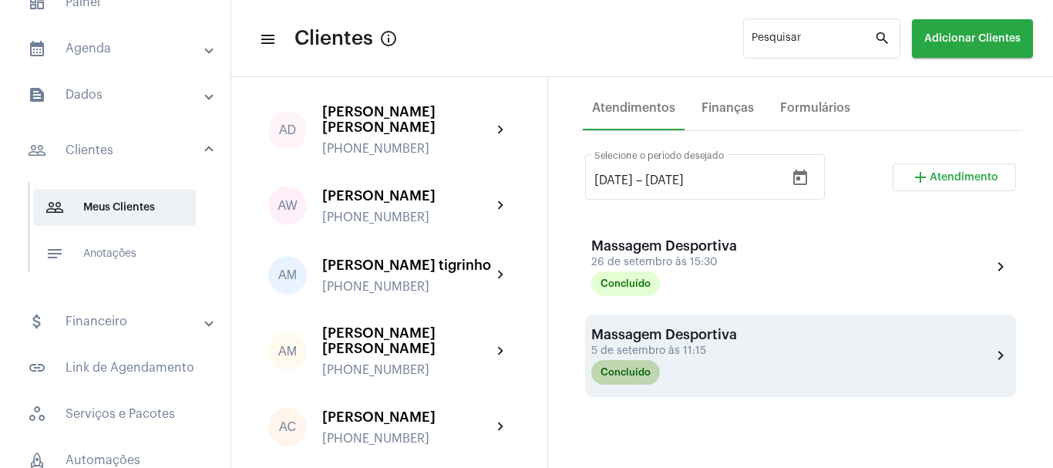
click at [645, 373] on mat-chip "Concluído" at bounding box center [626, 372] width 69 height 25
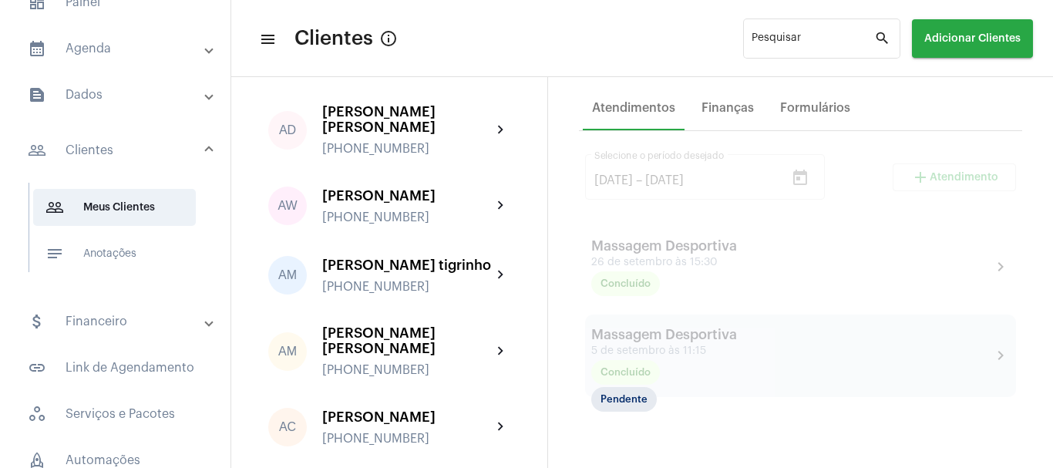
click at [735, 367] on div at bounding box center [800, 429] width 443 height 597
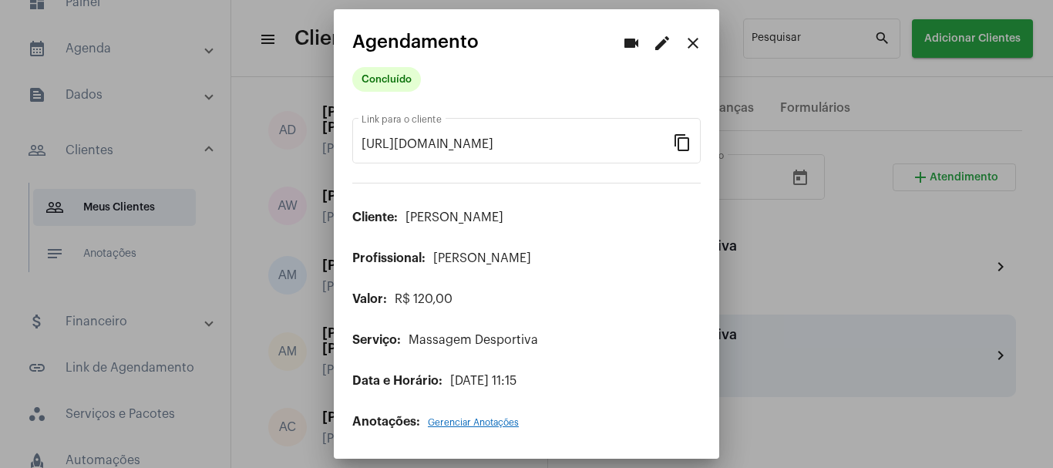
click at [757, 355] on div at bounding box center [526, 234] width 1053 height 468
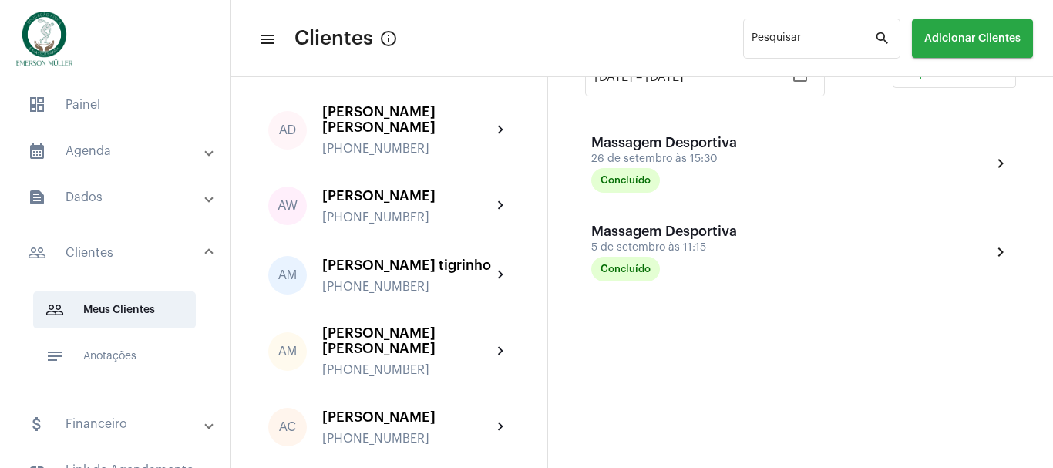
click at [84, 152] on mat-panel-title "calendar_month_outlined Agenda" at bounding box center [117, 151] width 178 height 19
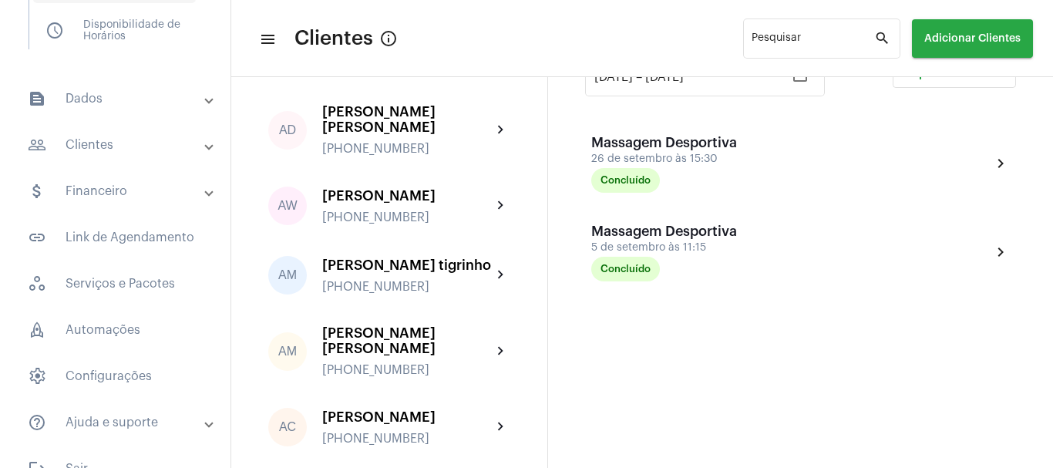
scroll to position [258, 0]
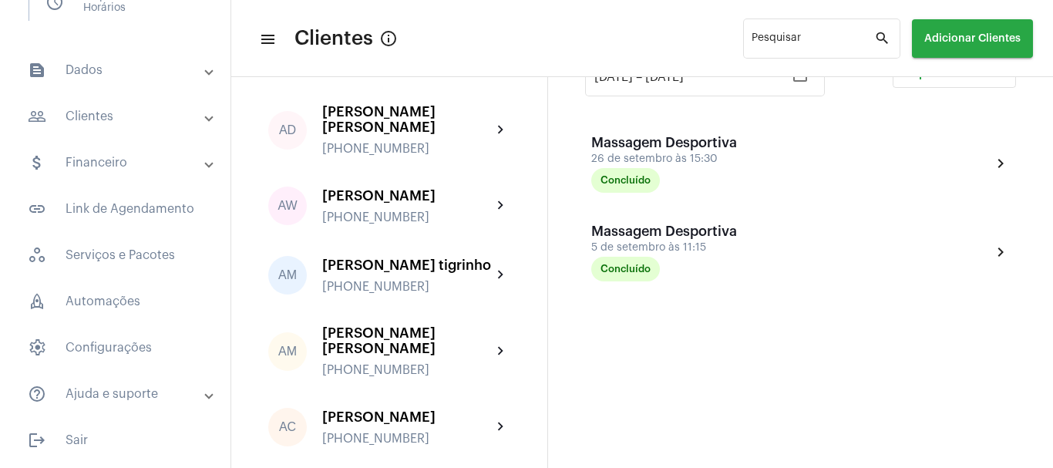
click at [99, 153] on mat-expansion-panel-header "attach_money Financeiro" at bounding box center [119, 162] width 221 height 37
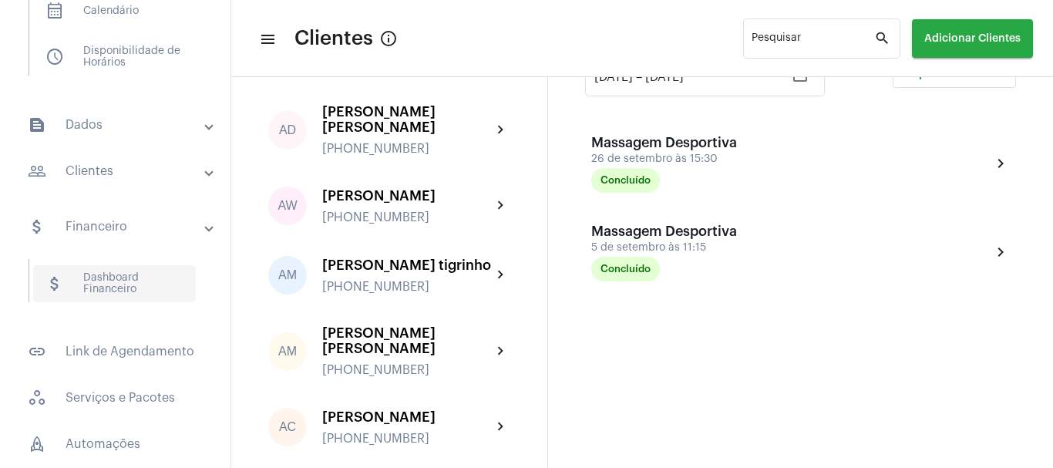
scroll to position [174, 0]
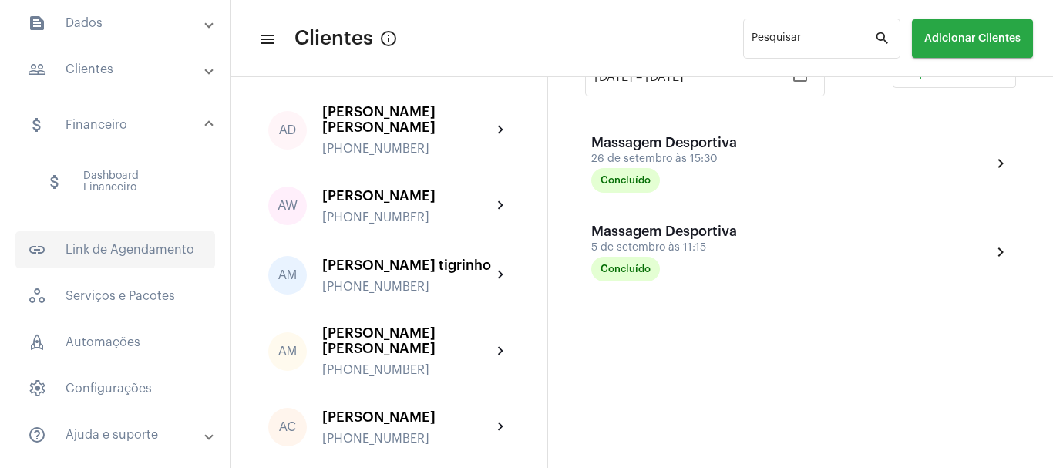
click at [89, 251] on span "link_outlined Link de Agendamento" at bounding box center [115, 249] width 200 height 37
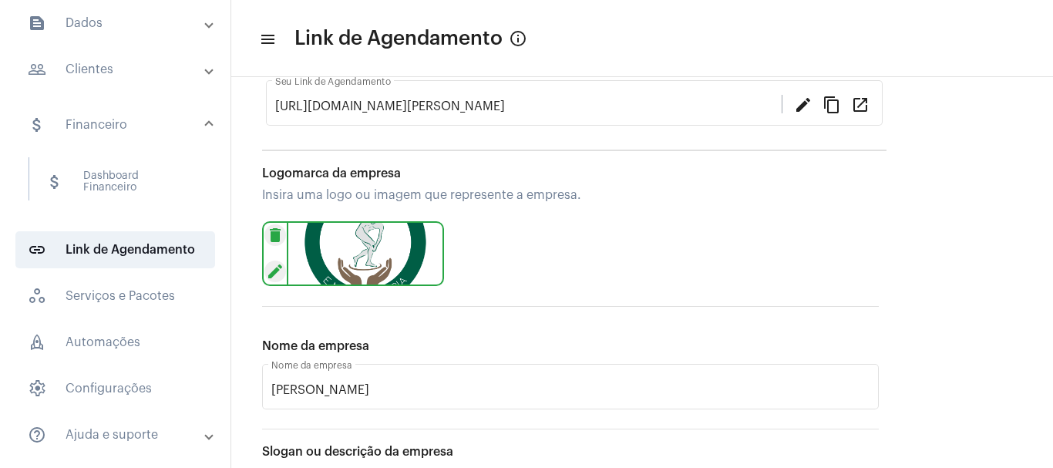
scroll to position [119, 0]
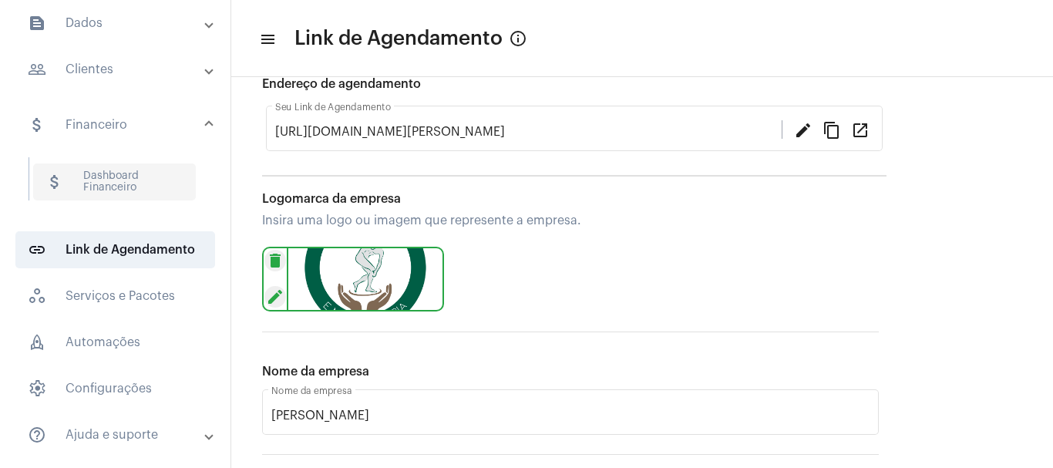
click at [90, 174] on span "attach_money Dashboard Financeiro" at bounding box center [114, 181] width 163 height 37
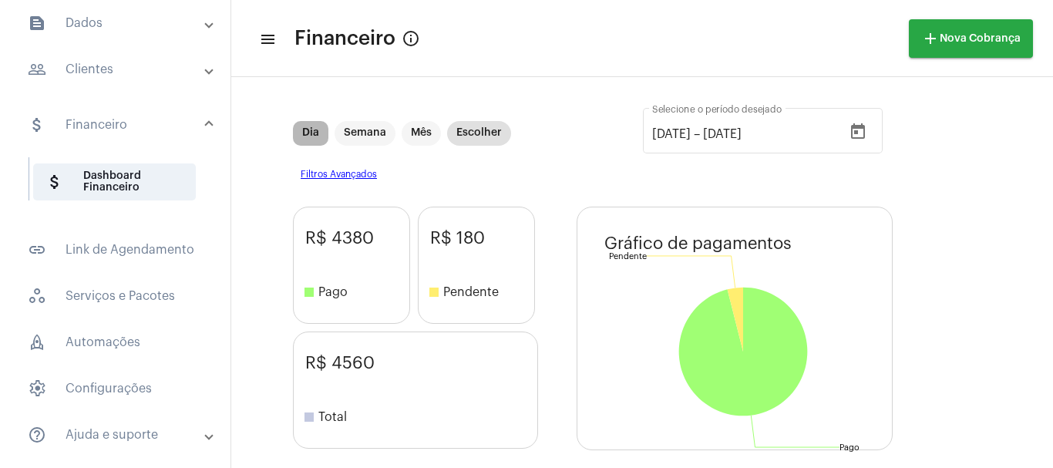
click at [310, 134] on mat-chip "Dia" at bounding box center [310, 133] width 35 height 25
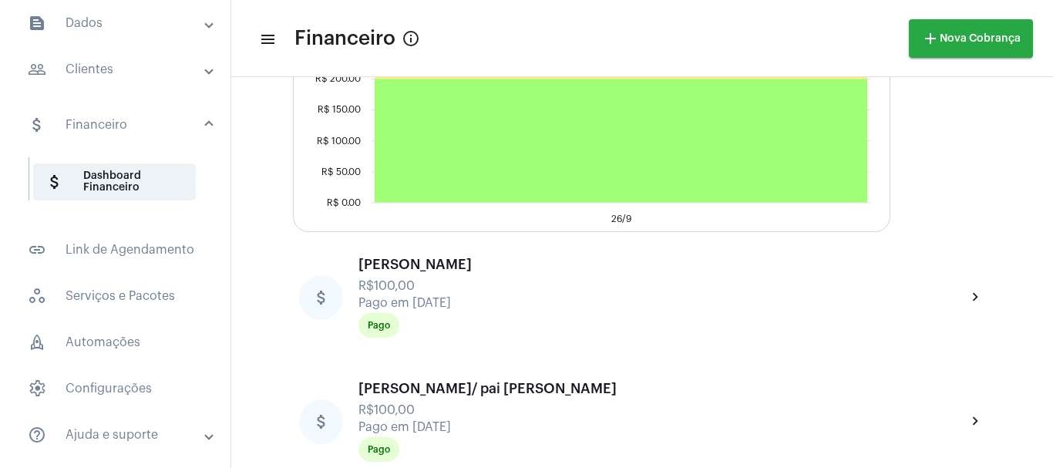
scroll to position [643, 0]
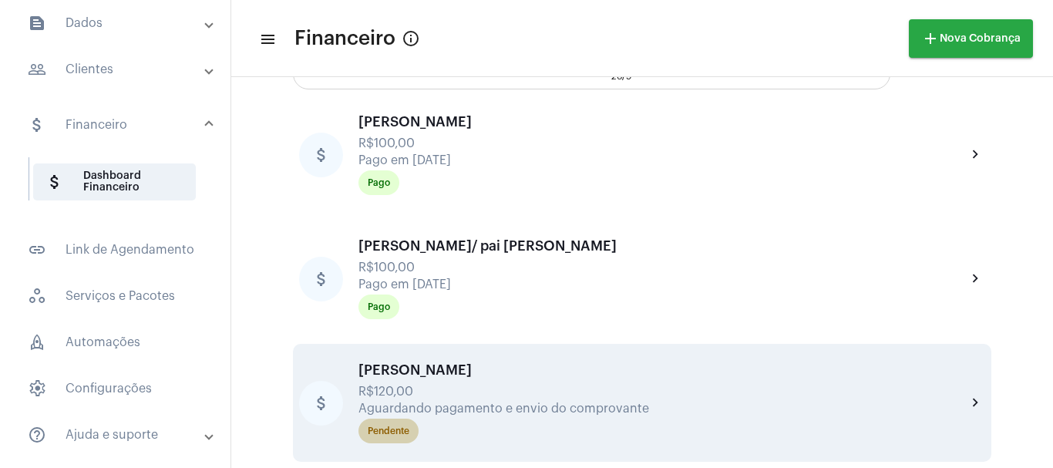
click at [379, 416] on div "Pendente" at bounding box center [663, 431] width 615 height 31
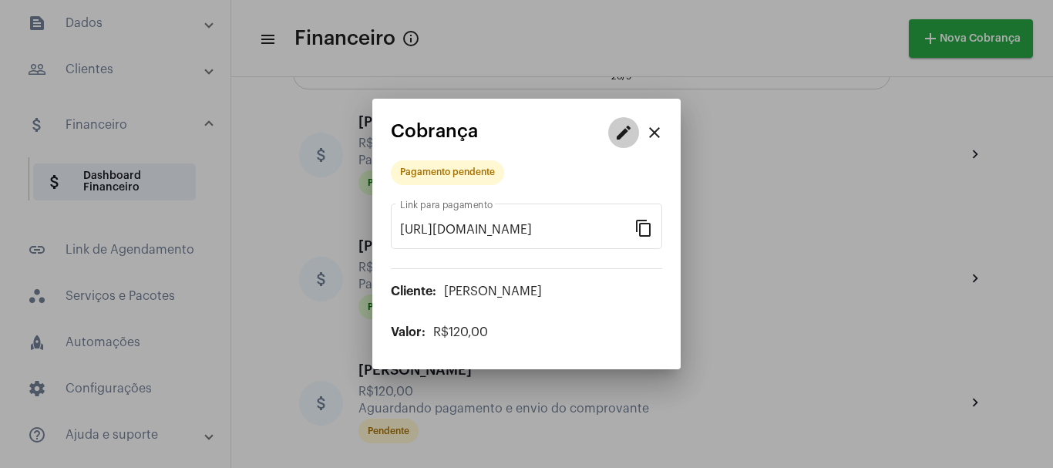
click at [630, 131] on mat-icon "edit" at bounding box center [624, 132] width 19 height 19
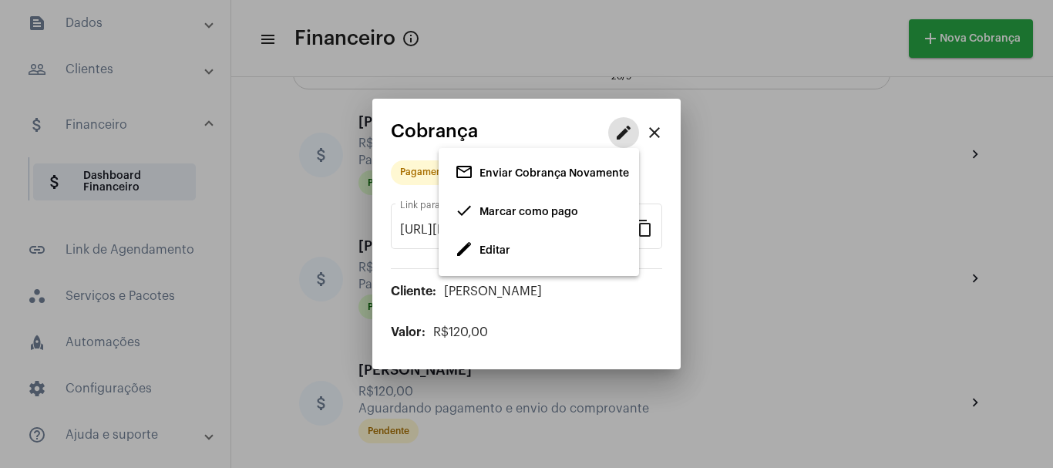
click at [485, 257] on span "edit Editar" at bounding box center [483, 251] width 56 height 28
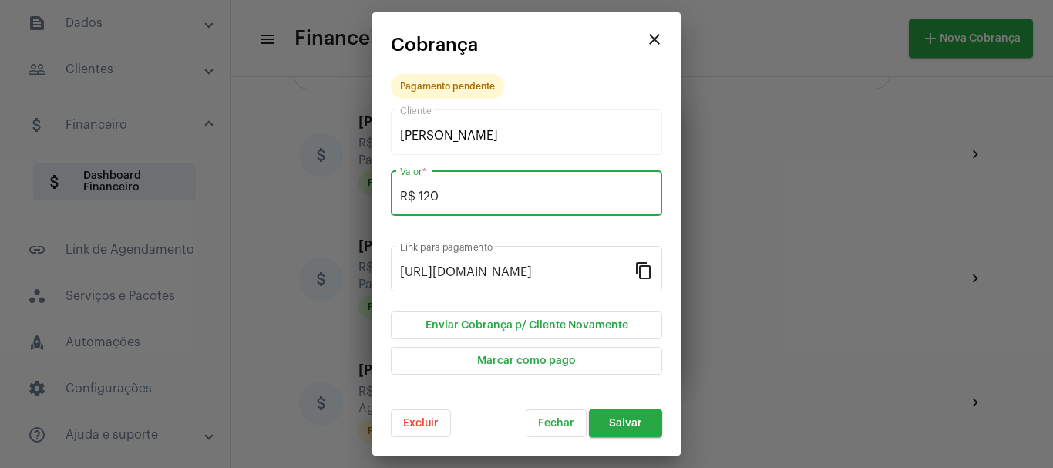
click at [451, 194] on input "R$ 120" at bounding box center [526, 197] width 253 height 14
type input "R$ 110"
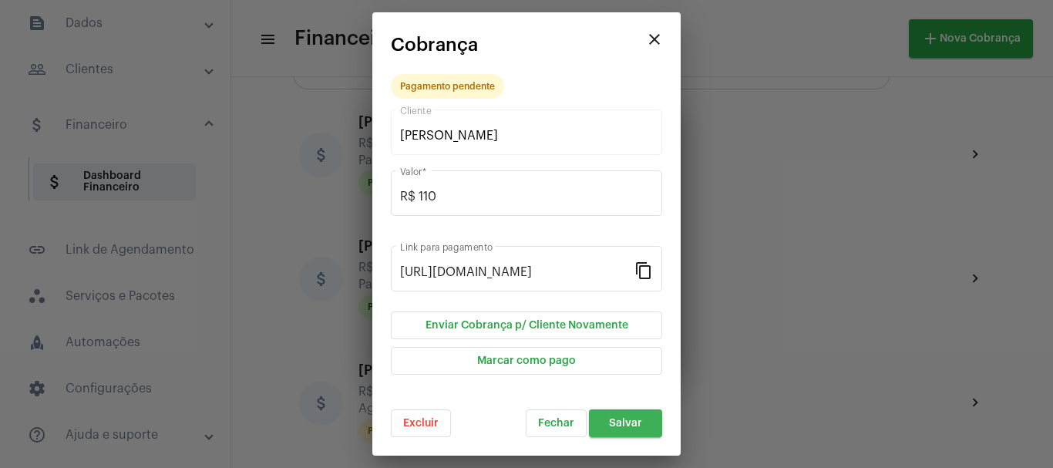
click at [635, 423] on span "Salvar" at bounding box center [625, 423] width 33 height 11
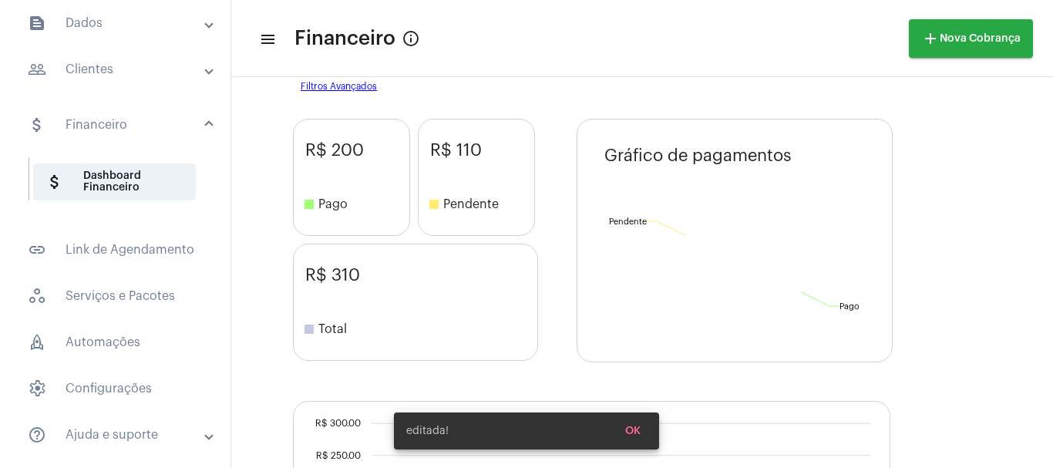
scroll to position [643, 0]
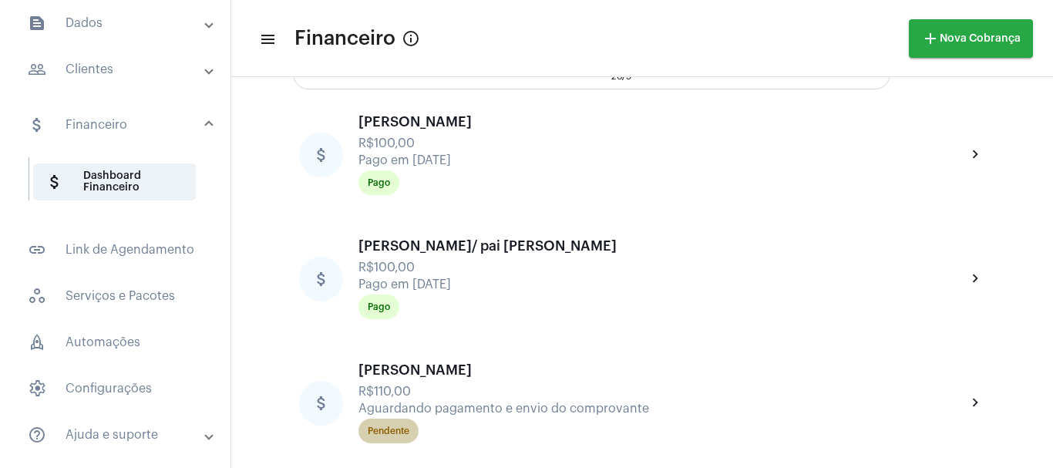
click at [382, 426] on div "Pendente" at bounding box center [389, 431] width 42 height 10
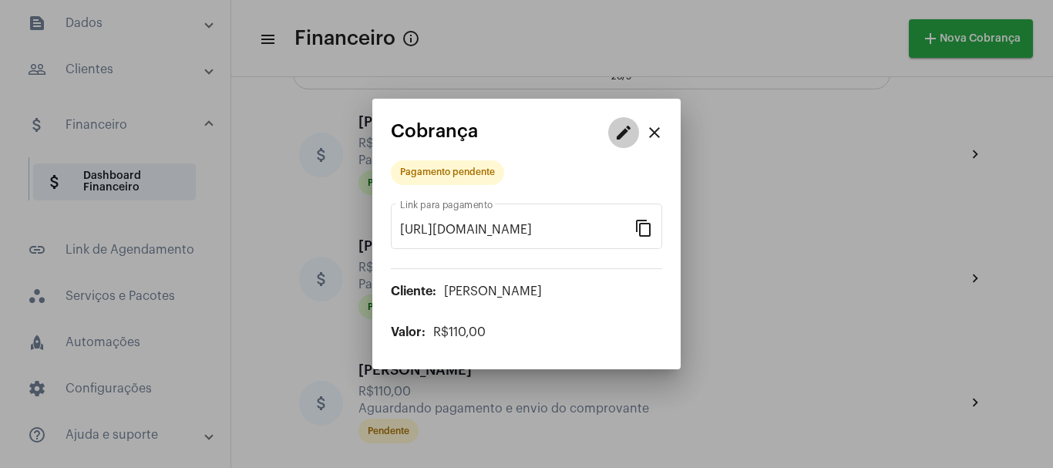
click at [617, 133] on mat-icon "edit" at bounding box center [624, 132] width 19 height 19
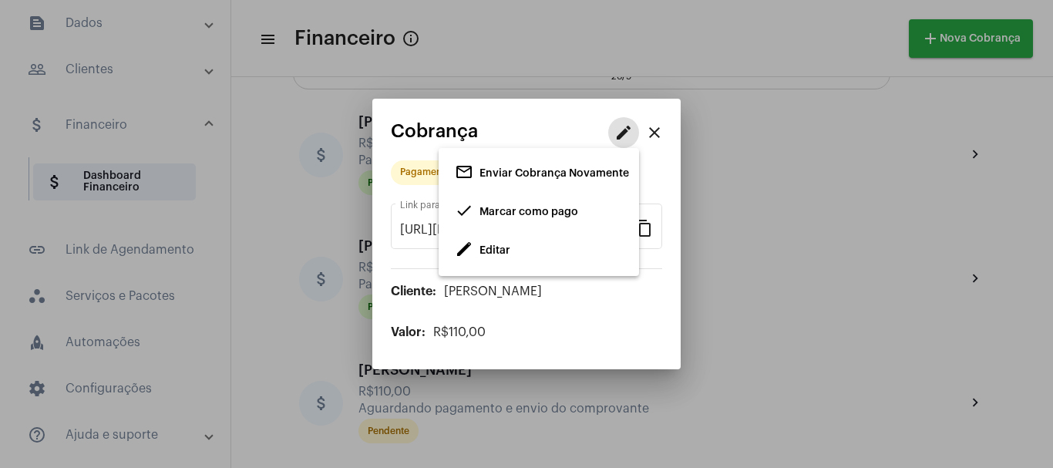
click at [512, 208] on span "Marcar como pago" at bounding box center [529, 212] width 99 height 11
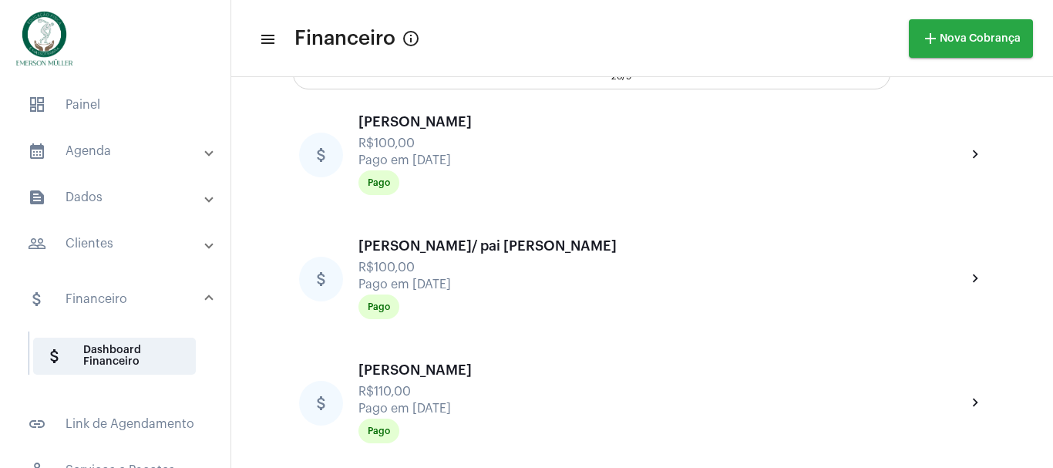
click at [88, 153] on mat-panel-title "calendar_month_outlined Agenda" at bounding box center [117, 151] width 178 height 19
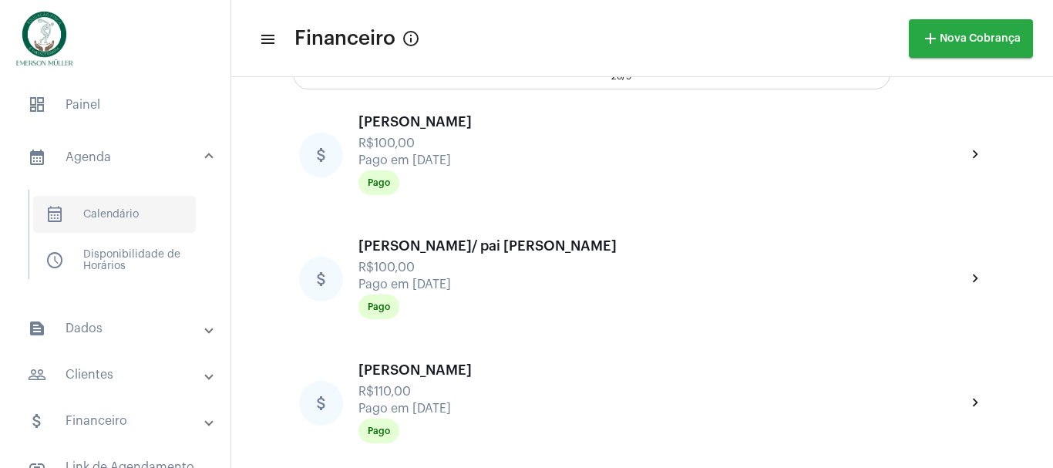
click at [107, 214] on span "calendar_month_outlined Calendário" at bounding box center [114, 214] width 163 height 37
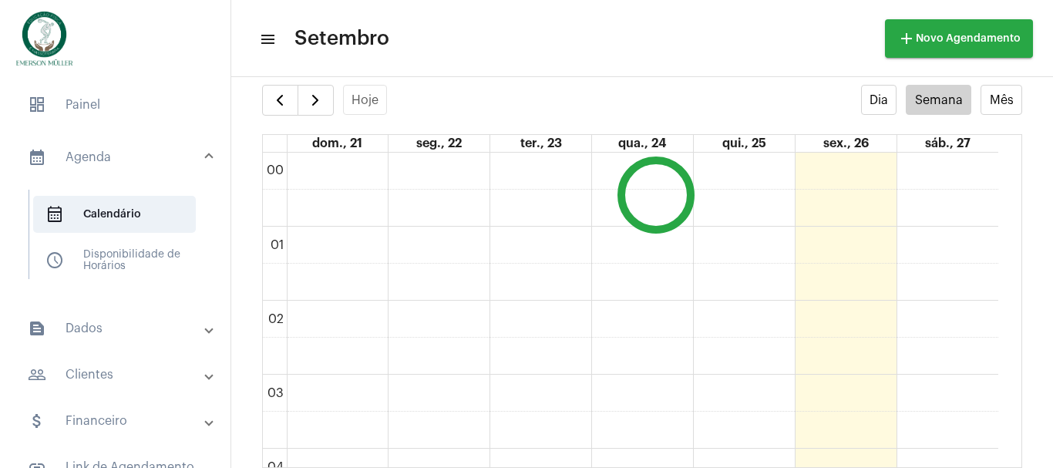
scroll to position [445, 0]
click at [994, 107] on button "Mês" at bounding box center [1002, 100] width 42 height 30
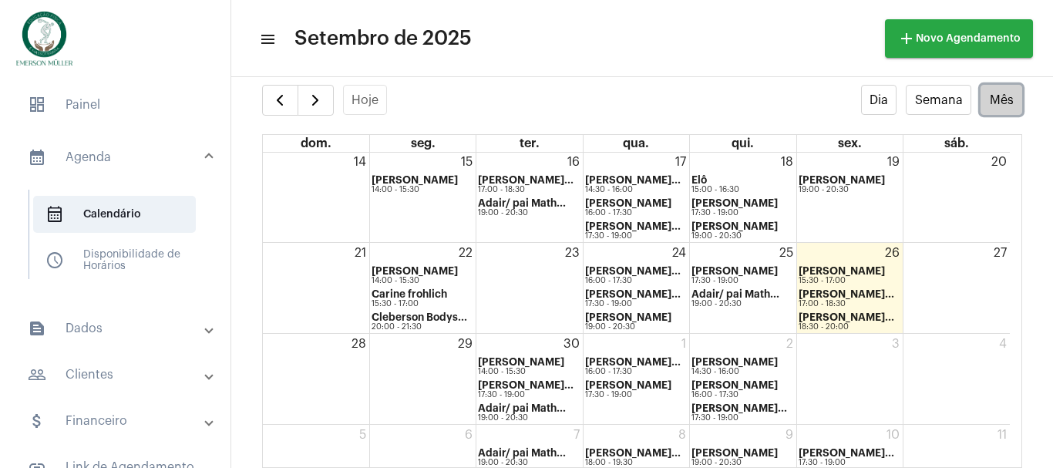
scroll to position [300, 0]
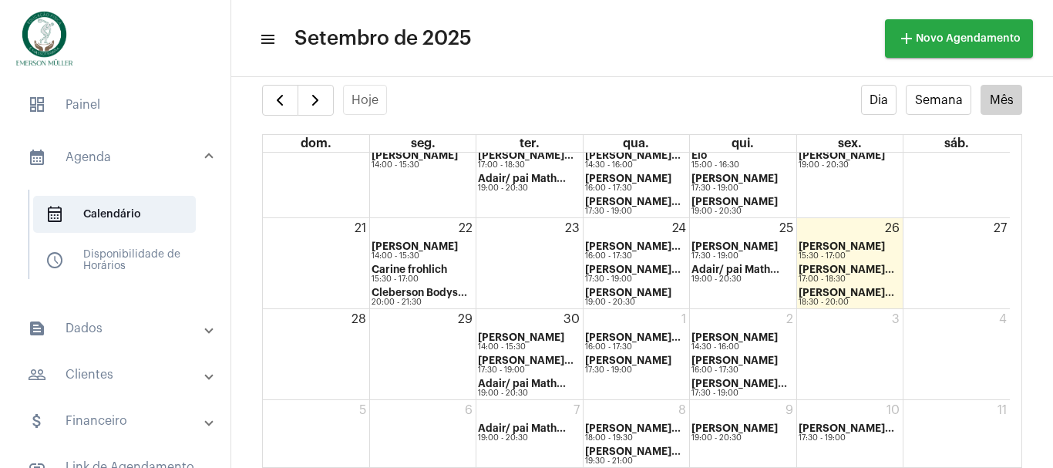
click at [97, 159] on mat-panel-title "calendar_month_outlined Agenda" at bounding box center [117, 157] width 178 height 19
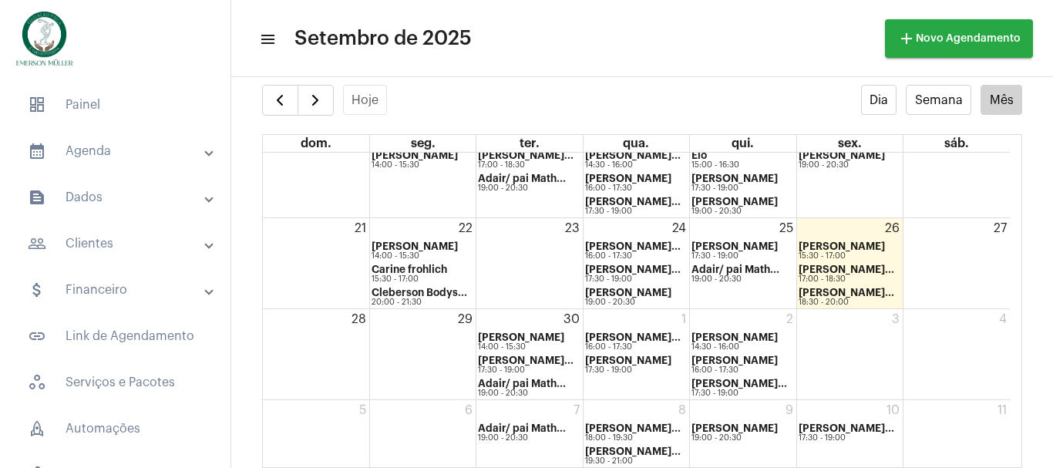
click at [85, 150] on mat-panel-title "calendar_month_outlined Agenda" at bounding box center [117, 151] width 178 height 19
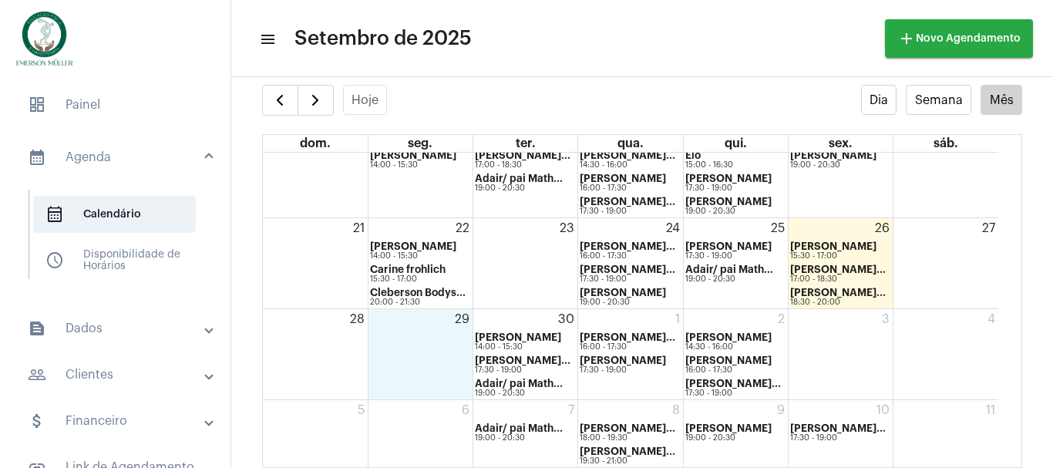
click at [424, 340] on div "29" at bounding box center [421, 354] width 104 height 90
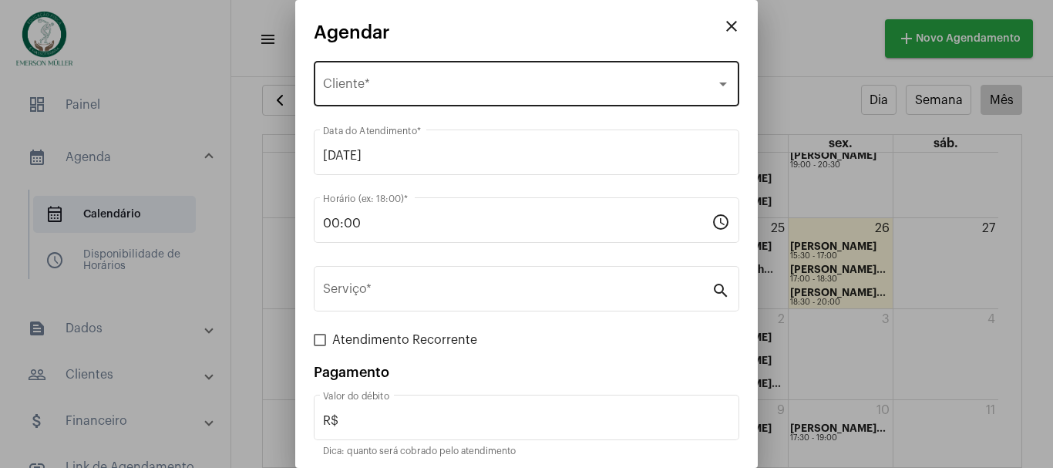
click at [388, 76] on div "Selecione o Cliente Cliente *" at bounding box center [526, 82] width 407 height 49
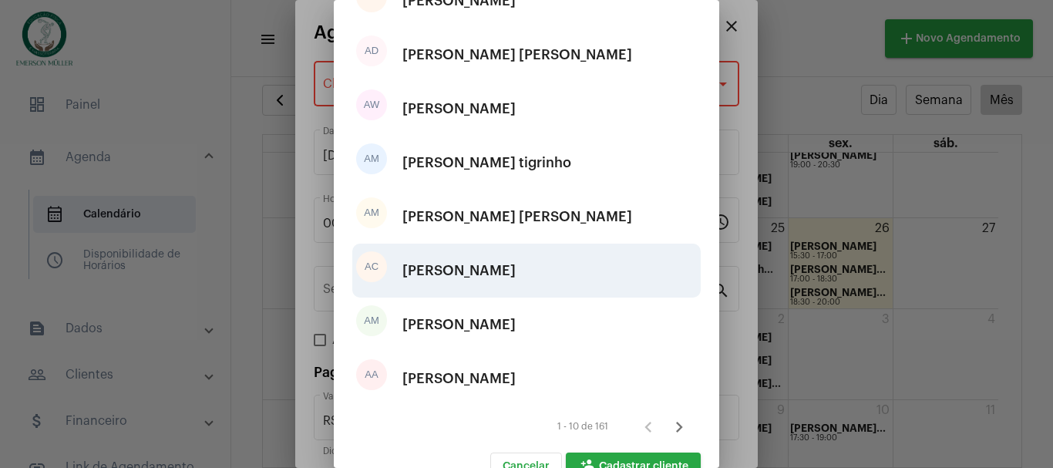
scroll to position [288, 0]
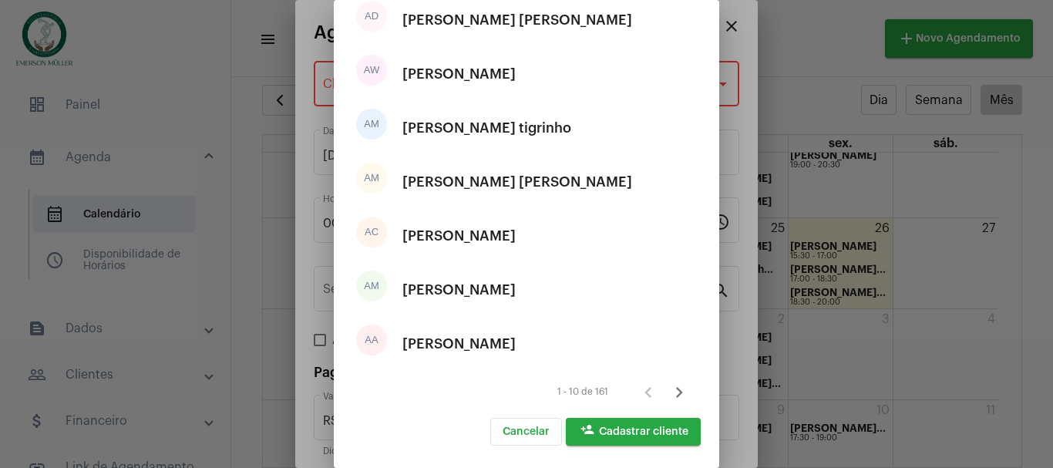
click at [666, 438] on button "person_add Cadastrar cliente" at bounding box center [633, 432] width 135 height 28
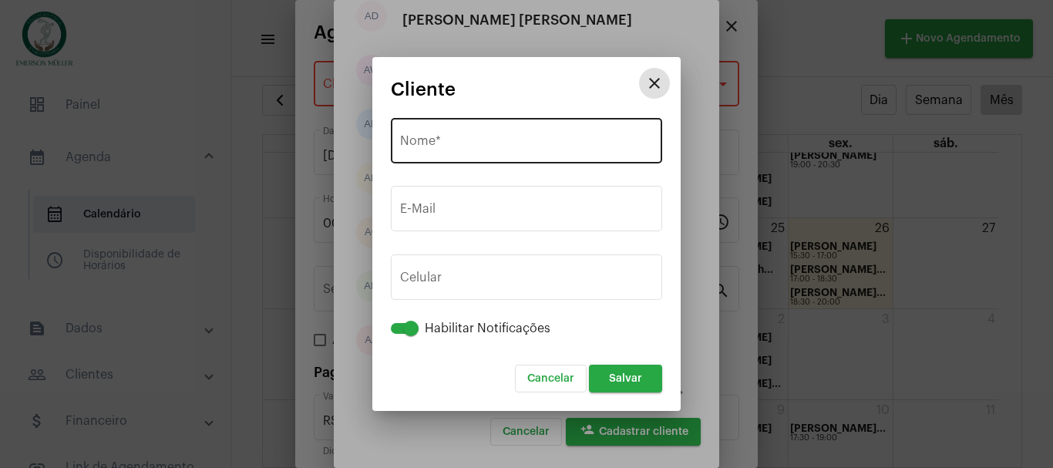
click at [419, 150] on input "Nome *" at bounding box center [526, 144] width 253 height 14
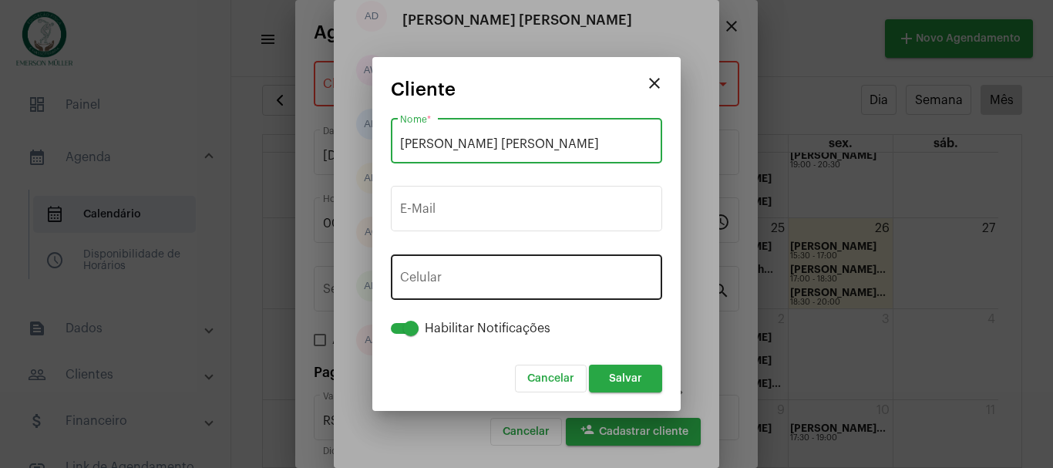
type input "[PERSON_NAME] [PERSON_NAME]"
click at [434, 272] on button "+55" at bounding box center [434, 280] width 69 height 39
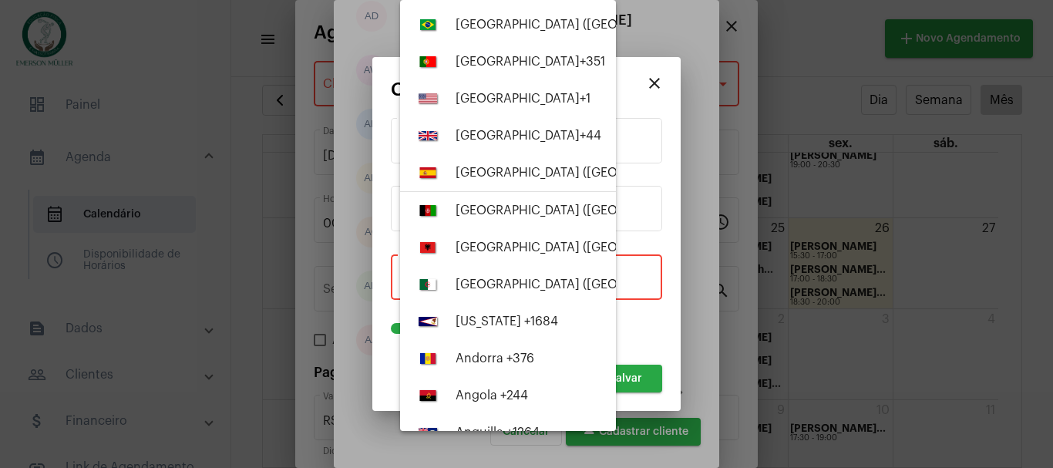
drag, startPoint x: 434, startPoint y: 272, endPoint x: 536, endPoint y: 211, distance: 119.0
click at [487, 278] on div "Brazil (Brasil) +55 Portugal +351 United States +1 United Kingdom +44 Spain (Es…" at bounding box center [508, 215] width 216 height 431
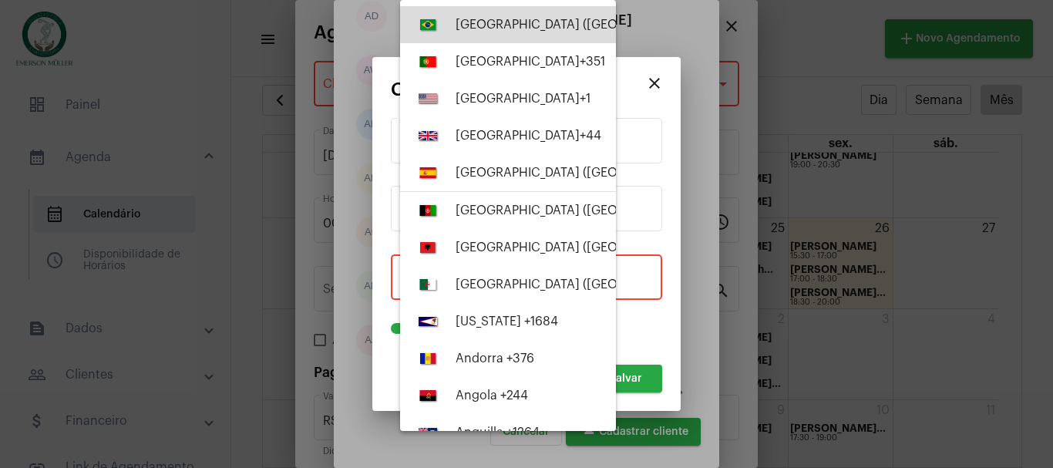
click at [568, 25] on button "Brazil (Brasil) +55" at bounding box center [508, 24] width 216 height 37
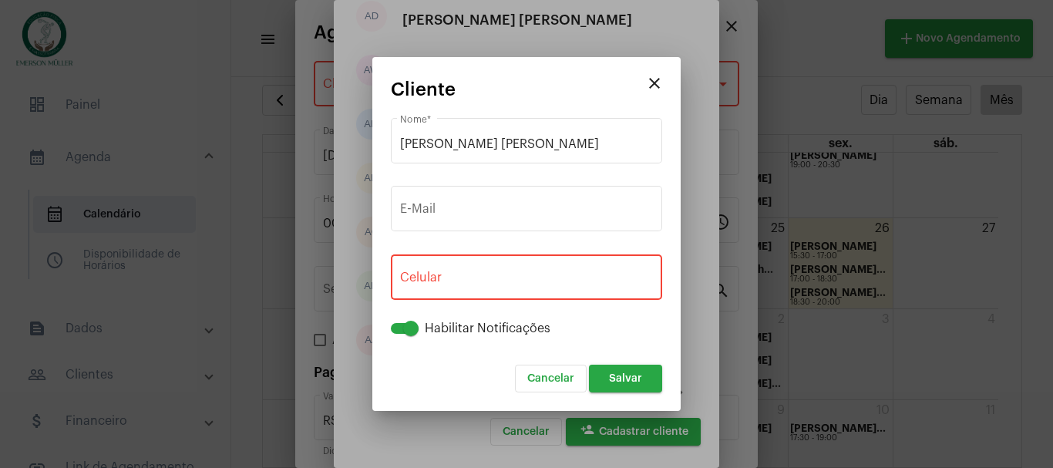
click at [478, 289] on div "+55 Celular" at bounding box center [526, 275] width 253 height 49
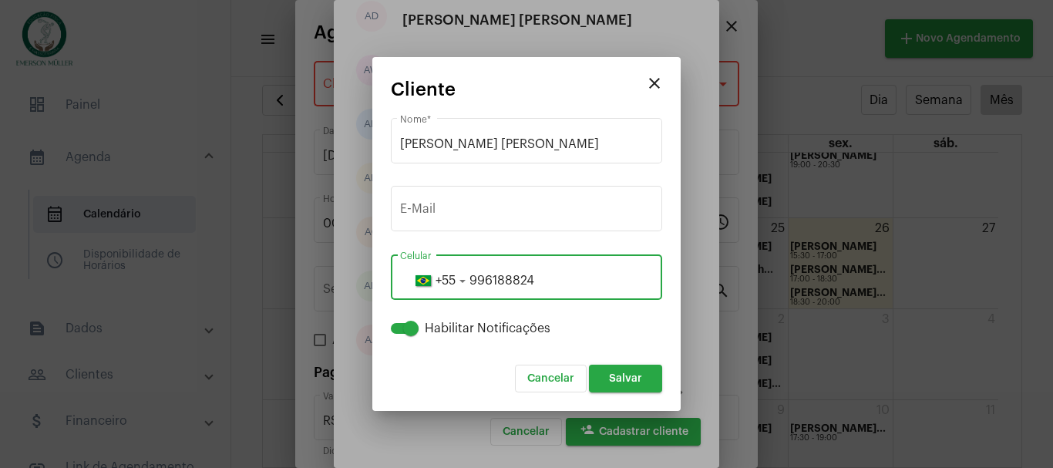
type input "996188824"
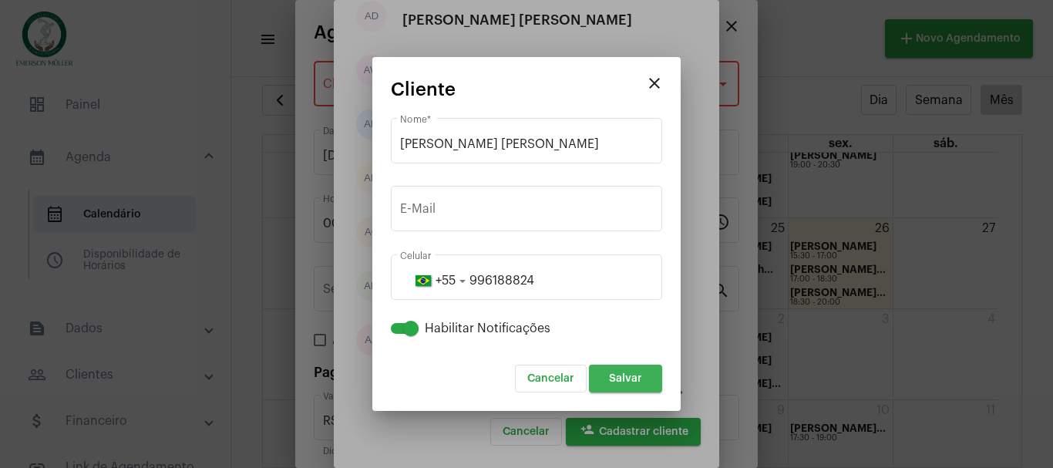
click at [627, 383] on span "Salvar" at bounding box center [625, 378] width 33 height 11
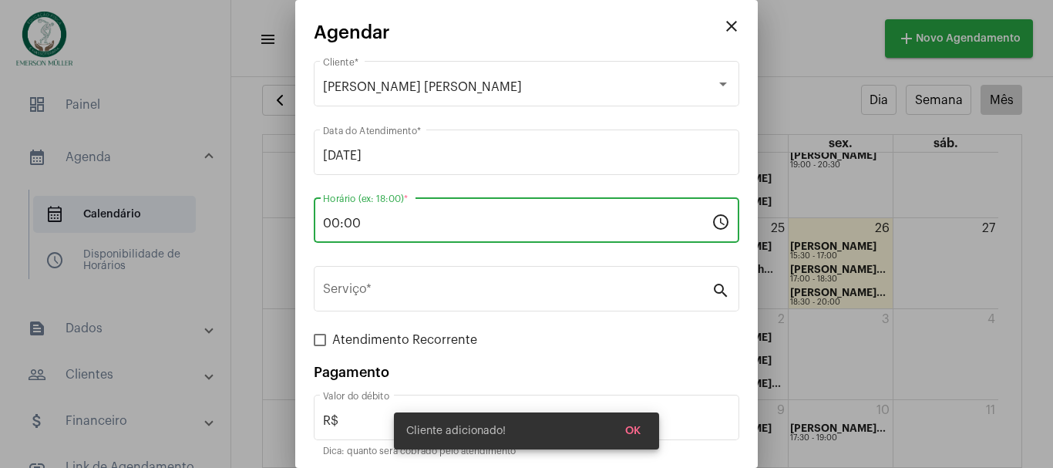
drag, startPoint x: 381, startPoint y: 222, endPoint x: 305, endPoint y: 229, distance: 75.9
click at [308, 228] on mat-dialog-container "close Agendar João Paulo Fink Cliente * 29/09/2025 Data do Atendimento * 00:00 …" at bounding box center [526, 234] width 463 height 468
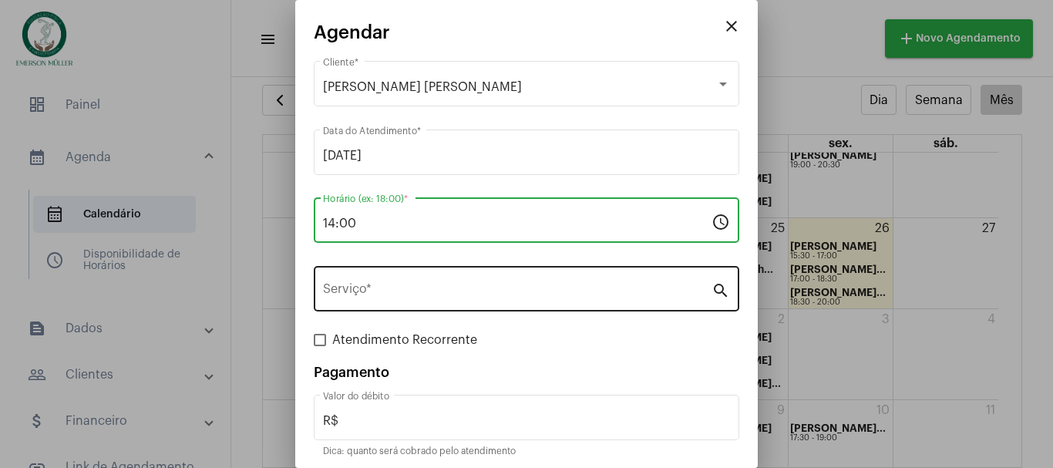
type input "14:00"
click at [375, 288] on input "Serviço *" at bounding box center [517, 292] width 389 height 14
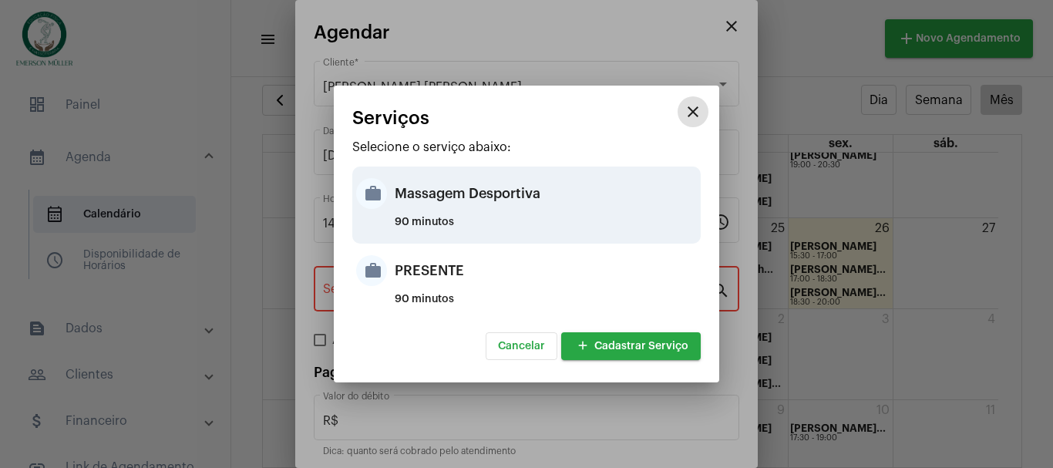
click at [397, 207] on div "Massagem Desportiva" at bounding box center [546, 193] width 302 height 46
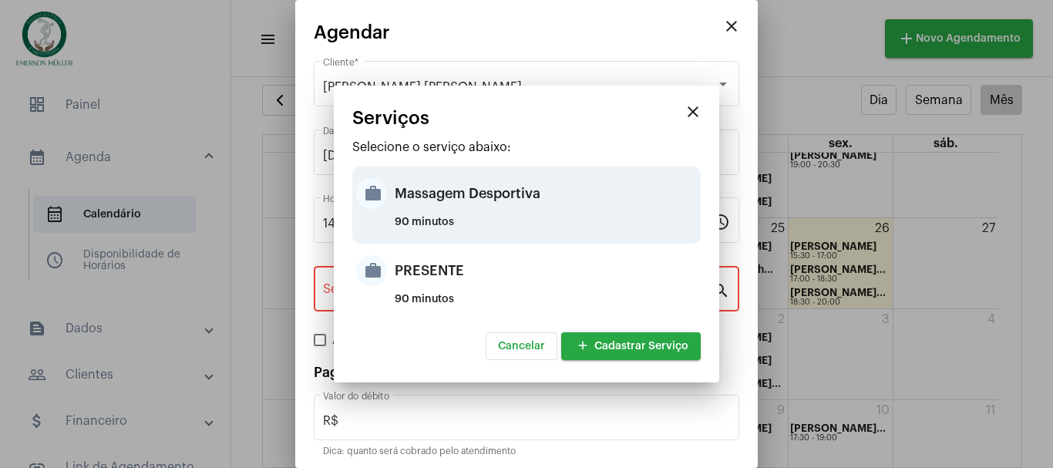
type input "Massagem Desportiva"
type input "R$ 120"
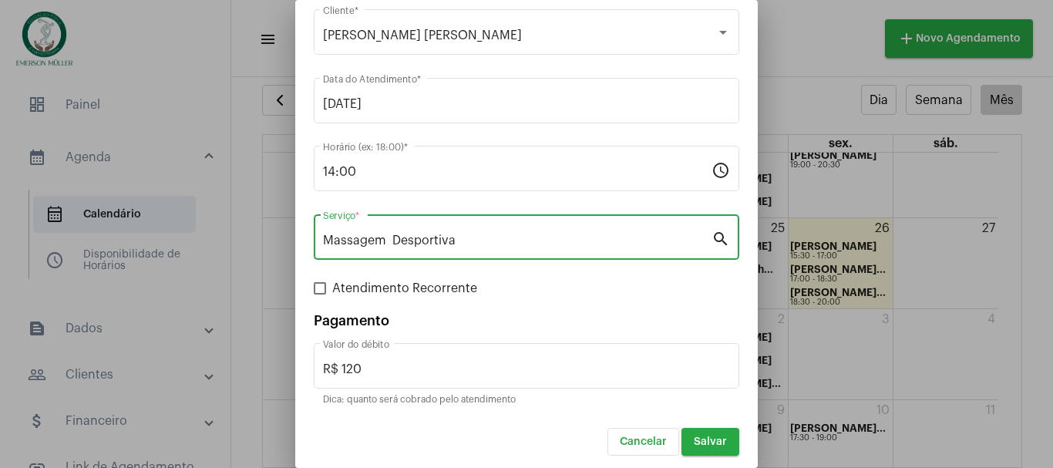
scroll to position [58, 0]
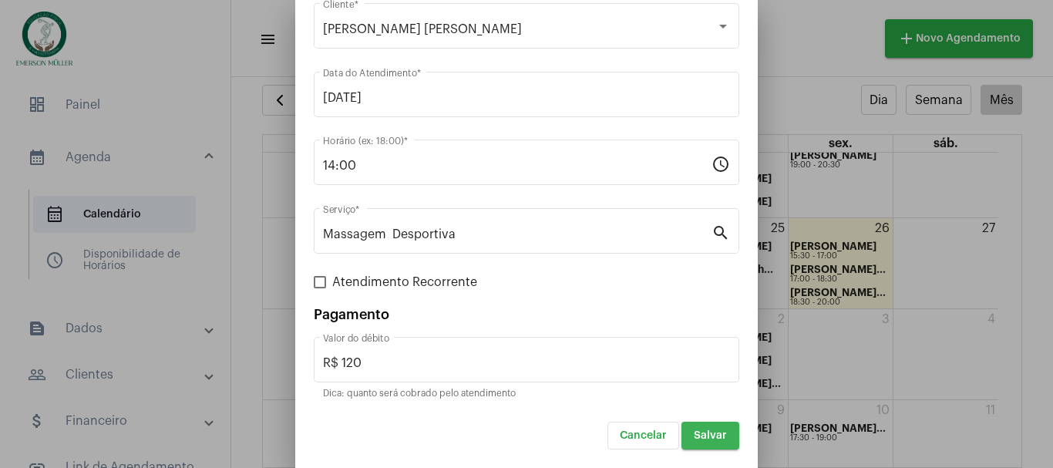
click at [699, 439] on span "Salvar" at bounding box center [710, 435] width 33 height 11
click at [698, 437] on div at bounding box center [526, 234] width 1053 height 468
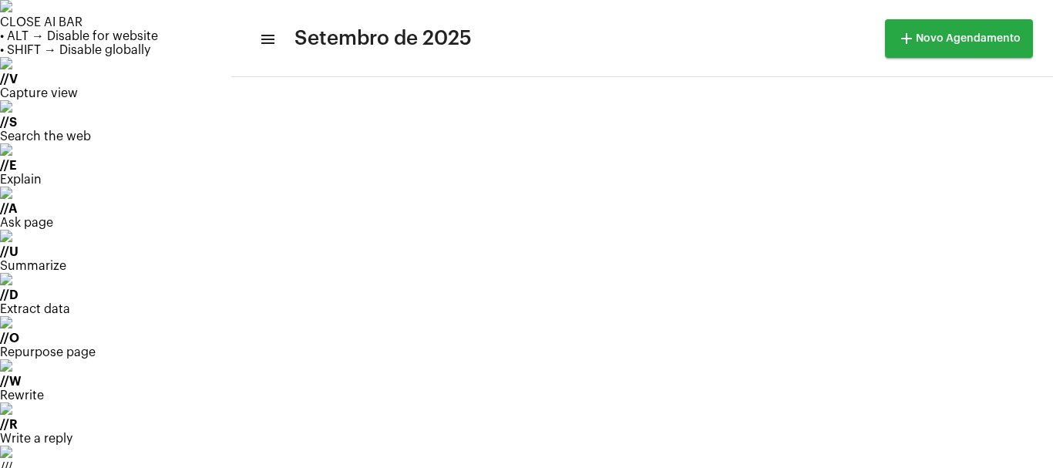
scroll to position [31, 0]
